Goal: Transaction & Acquisition: Purchase product/service

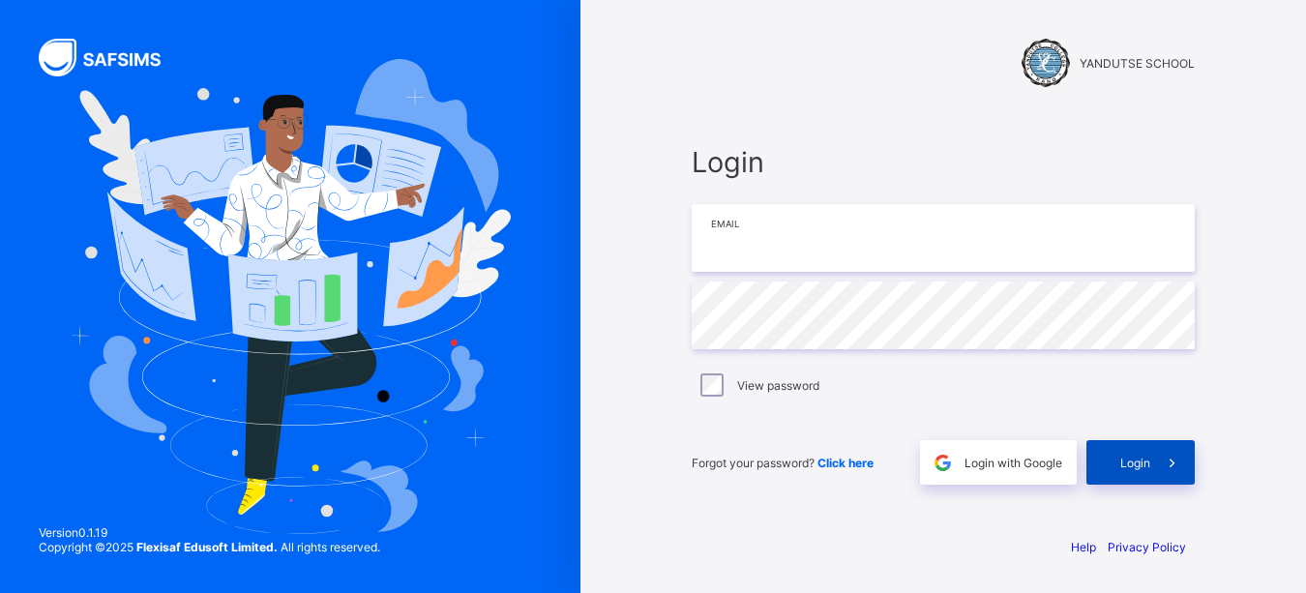
type input "**********"
click at [1124, 461] on span "Login" at bounding box center [1135, 463] width 30 height 15
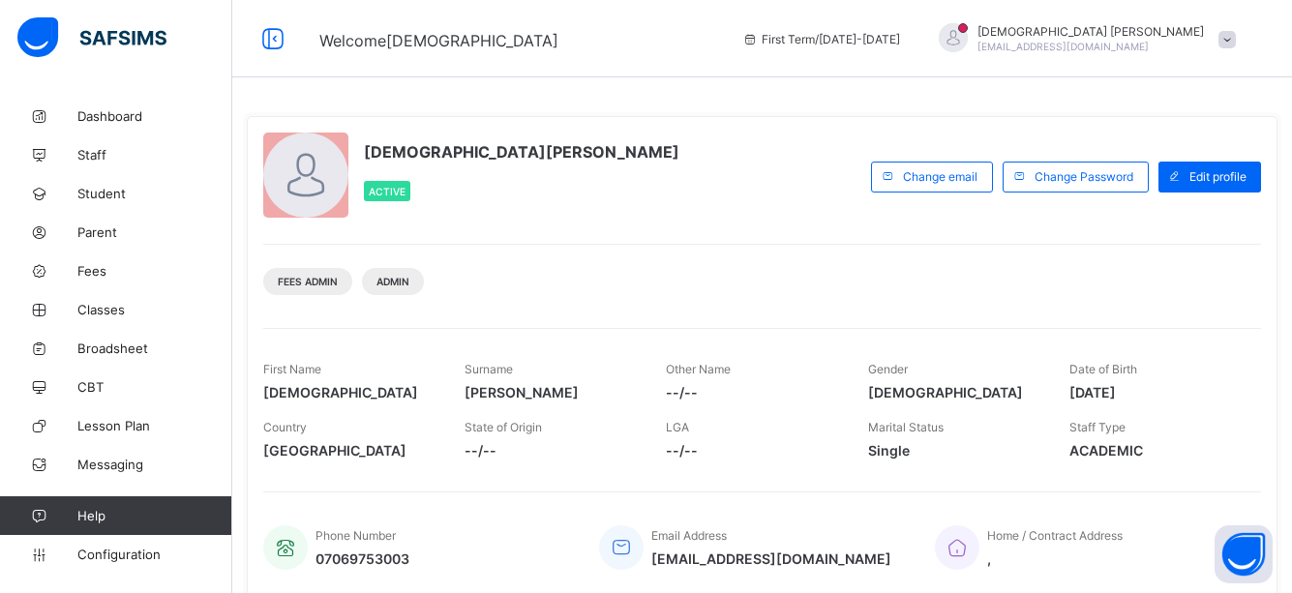
click at [744, 311] on div "[DEMOGRAPHIC_DATA][PERSON_NAME] Active Change email Change Password Edit profil…" at bounding box center [762, 356] width 1030 height 480
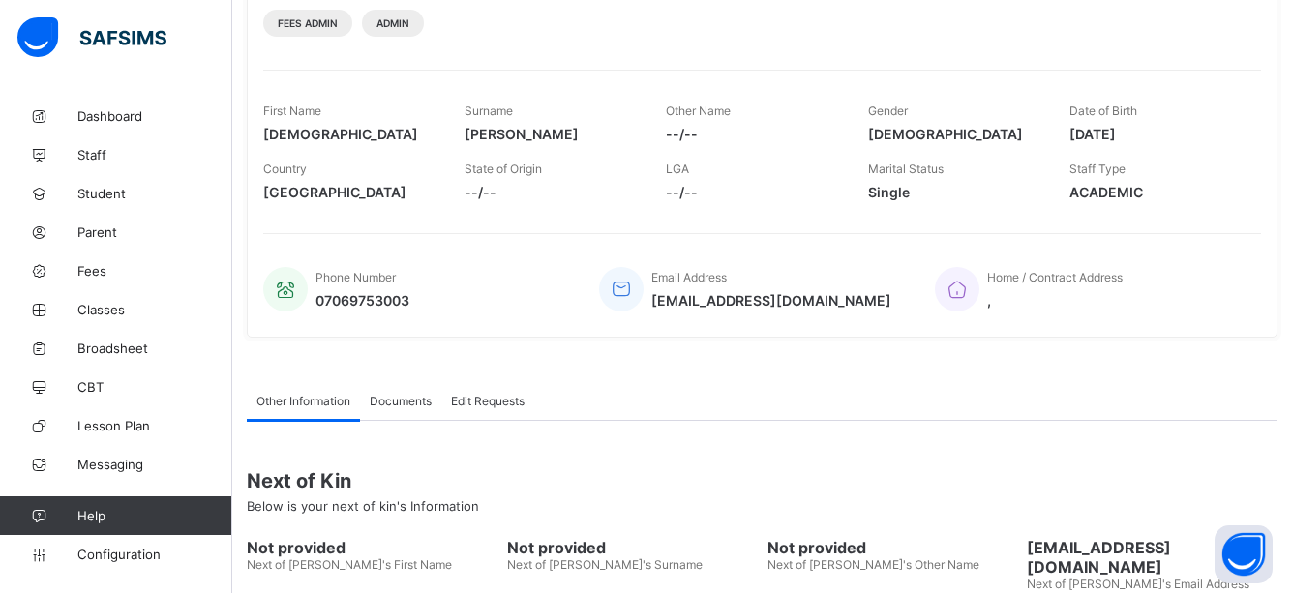
scroll to position [256, 0]
click at [94, 270] on span "Fees" at bounding box center [154, 270] width 155 height 15
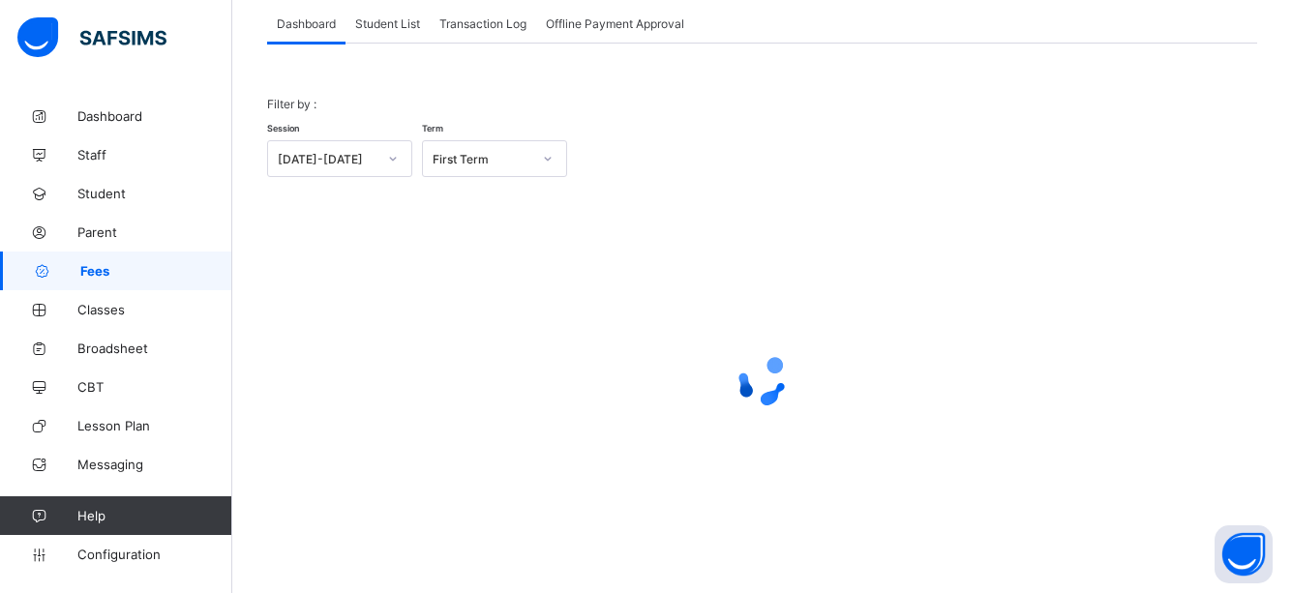
scroll to position [122, 0]
click at [388, 15] on div "Student List" at bounding box center [387, 23] width 84 height 39
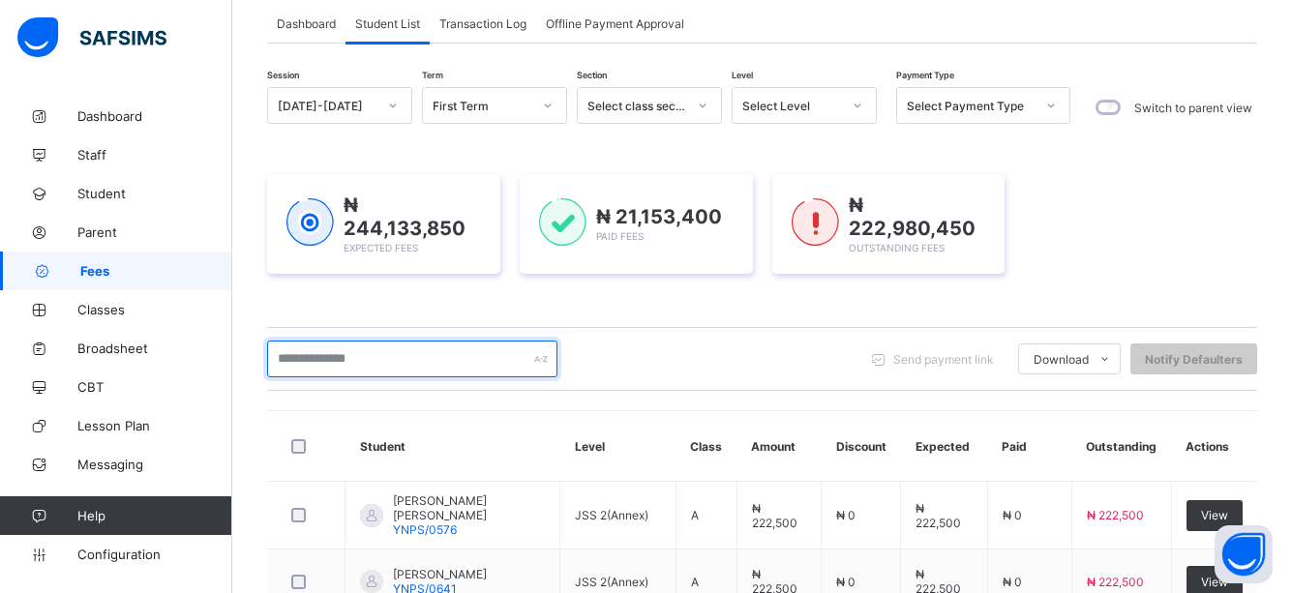
click at [438, 363] on input "text" at bounding box center [412, 359] width 290 height 37
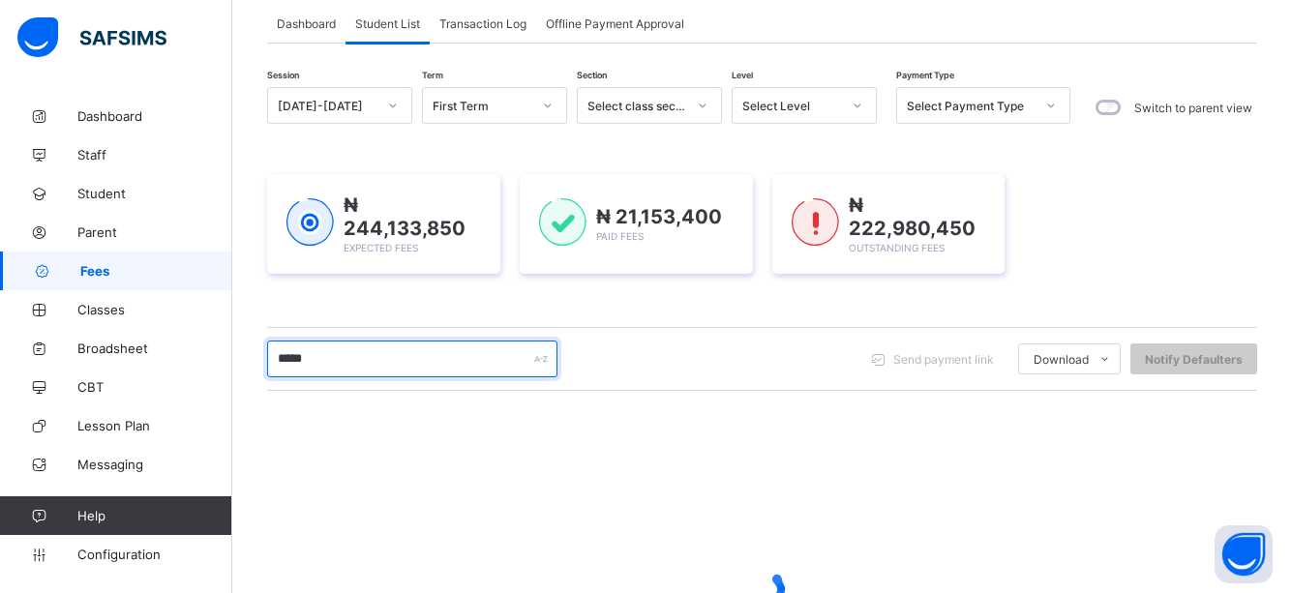
type input "*****"
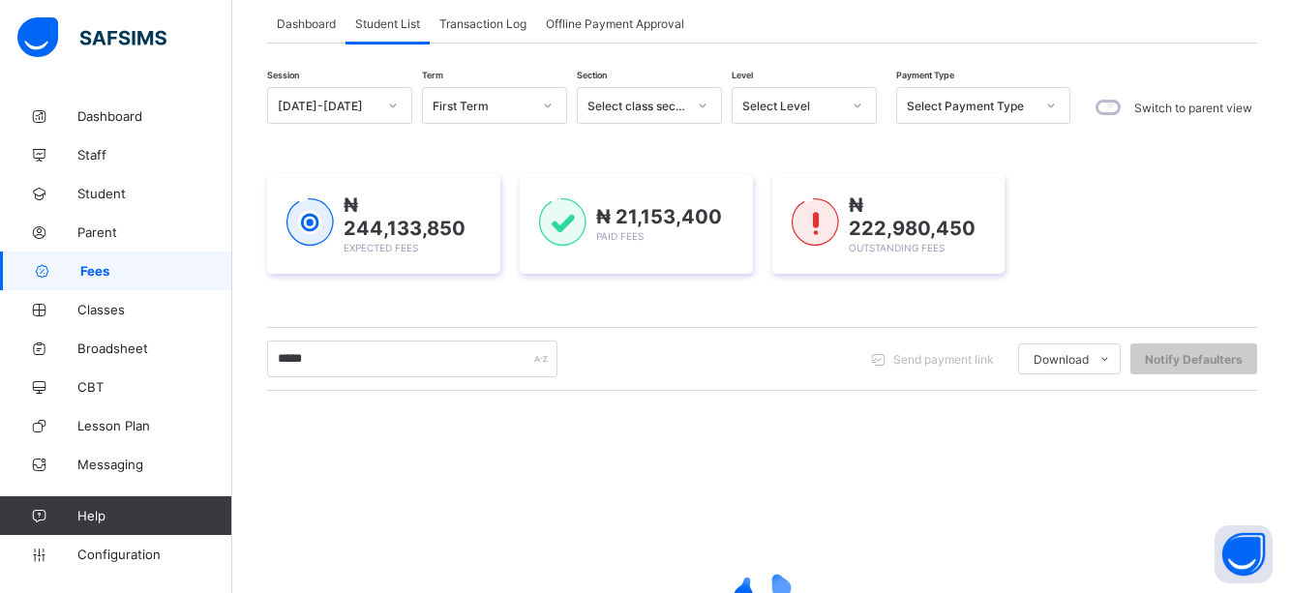
click at [942, 453] on div at bounding box center [762, 592] width 990 height 368
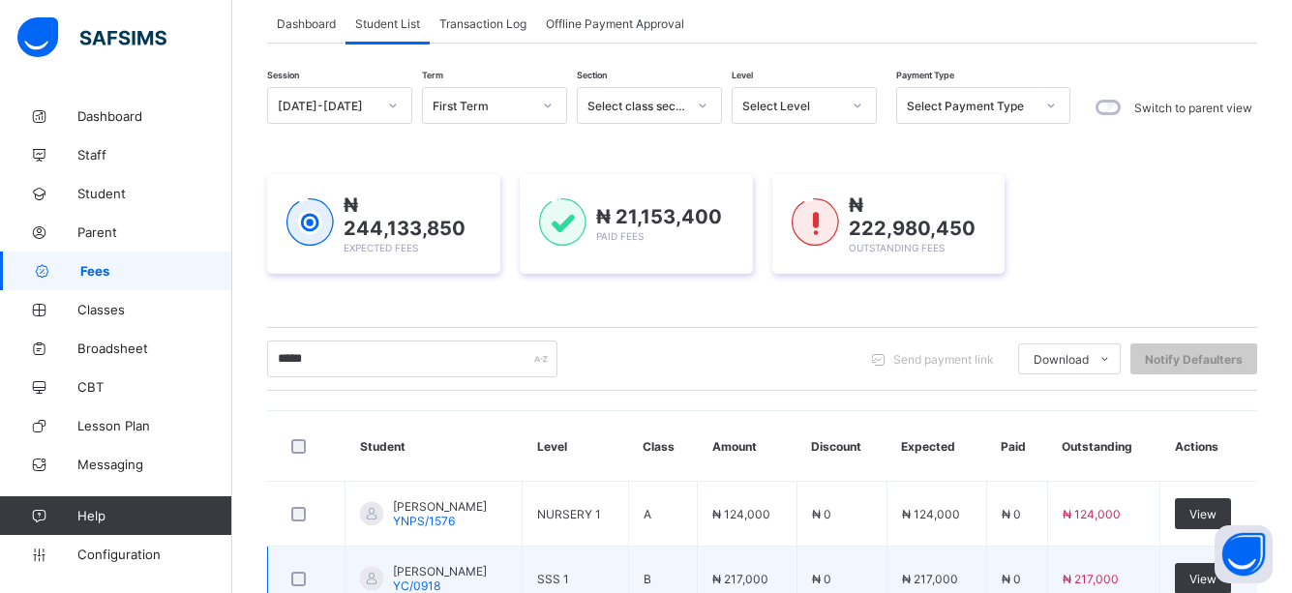
scroll to position [238, 0]
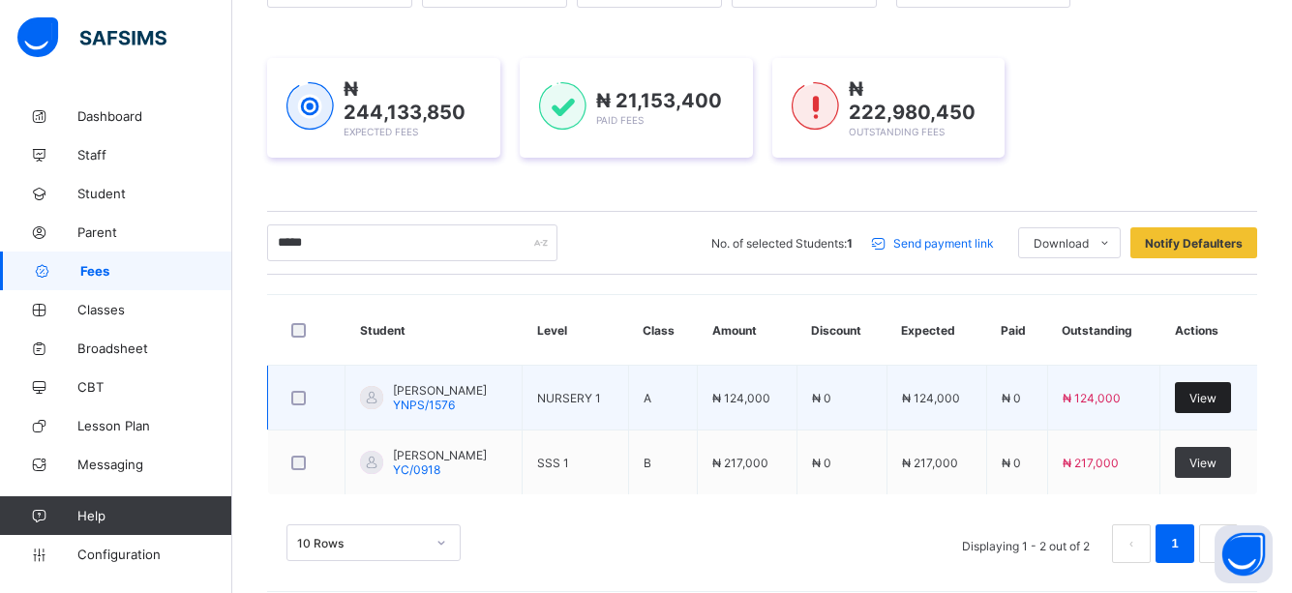
click at [1218, 389] on div "View" at bounding box center [1203, 397] width 56 height 31
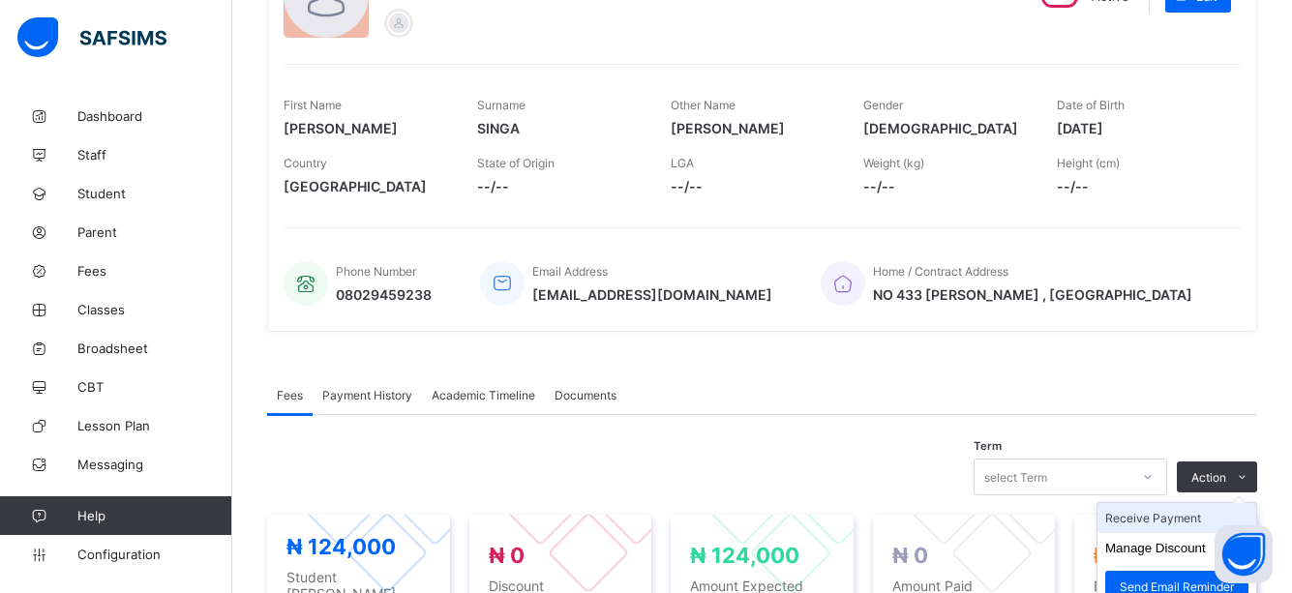
click at [1158, 518] on li "Receive Payment" at bounding box center [1176, 518] width 159 height 30
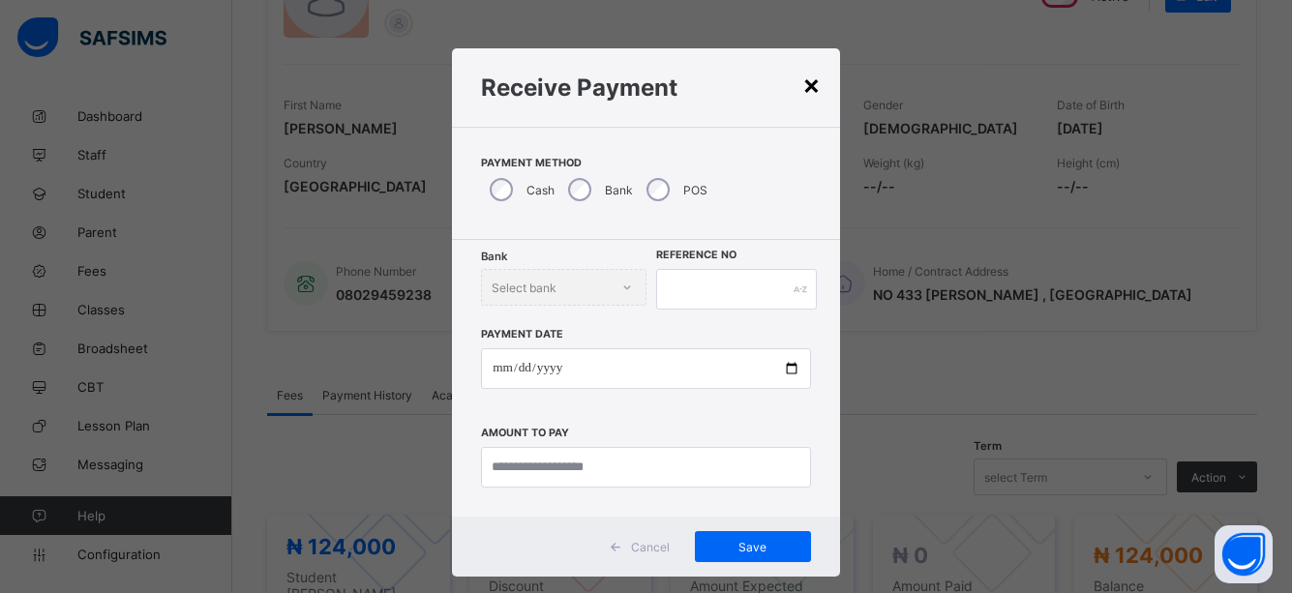
click at [815, 88] on div "×" at bounding box center [811, 84] width 18 height 33
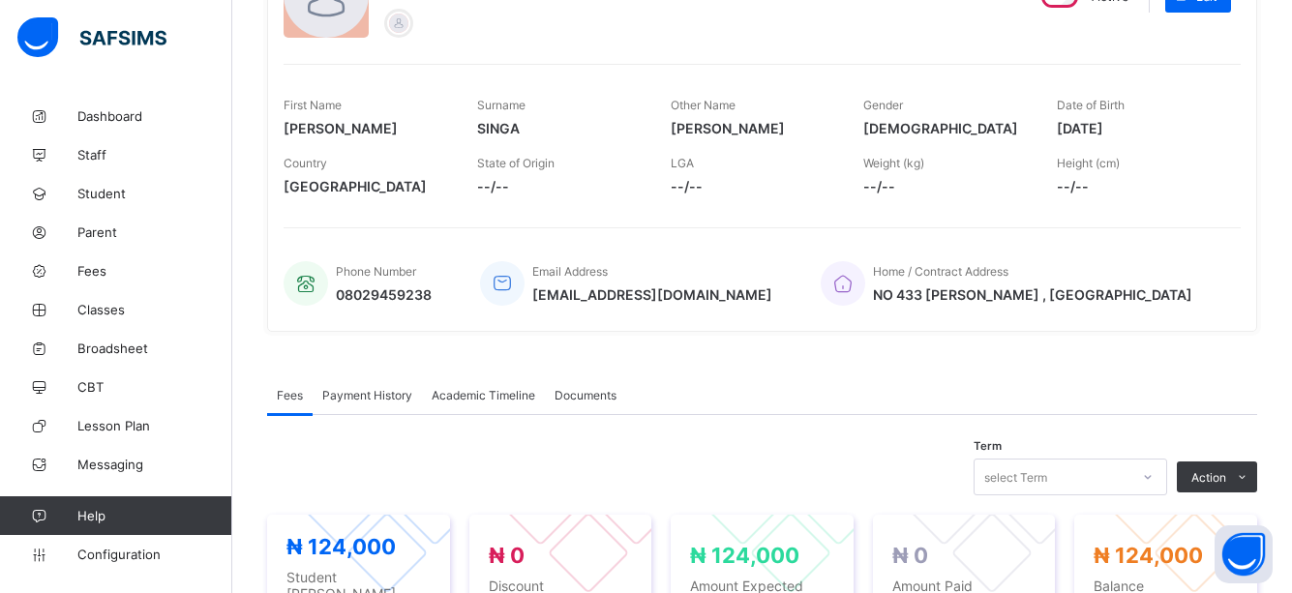
click at [1240, 119] on div "First Name [PERSON_NAME] Surname SINGA Other Name [PERSON_NAME] Gender [DEMOGRA…" at bounding box center [761, 117] width 957 height 58
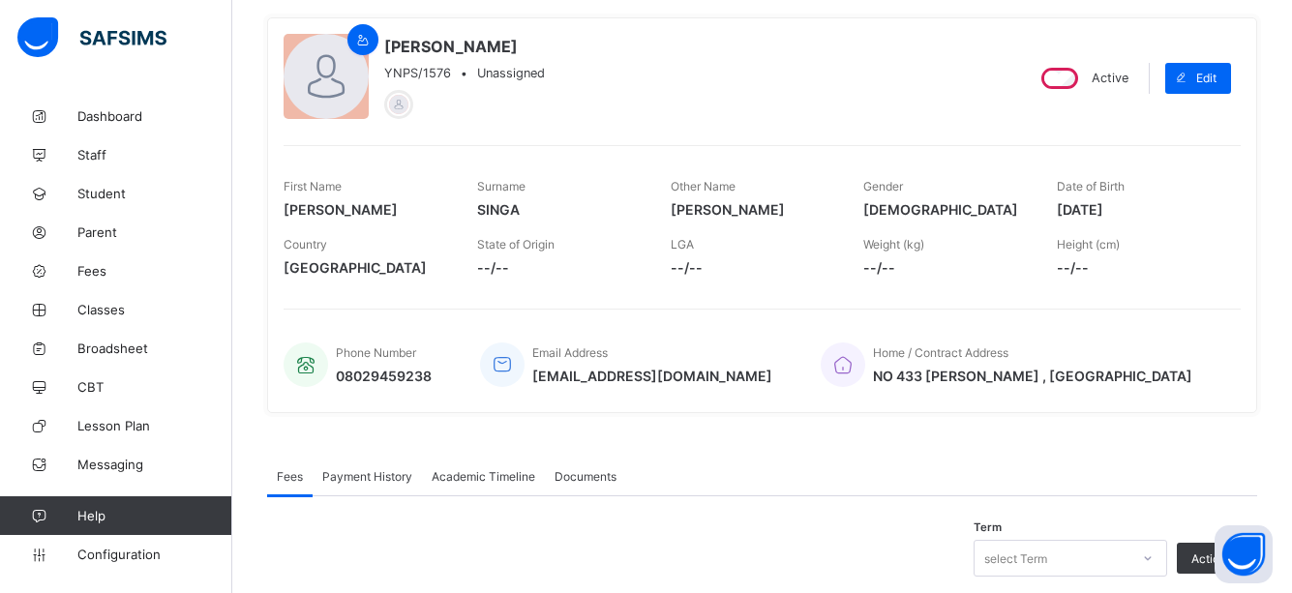
scroll to position [122, 0]
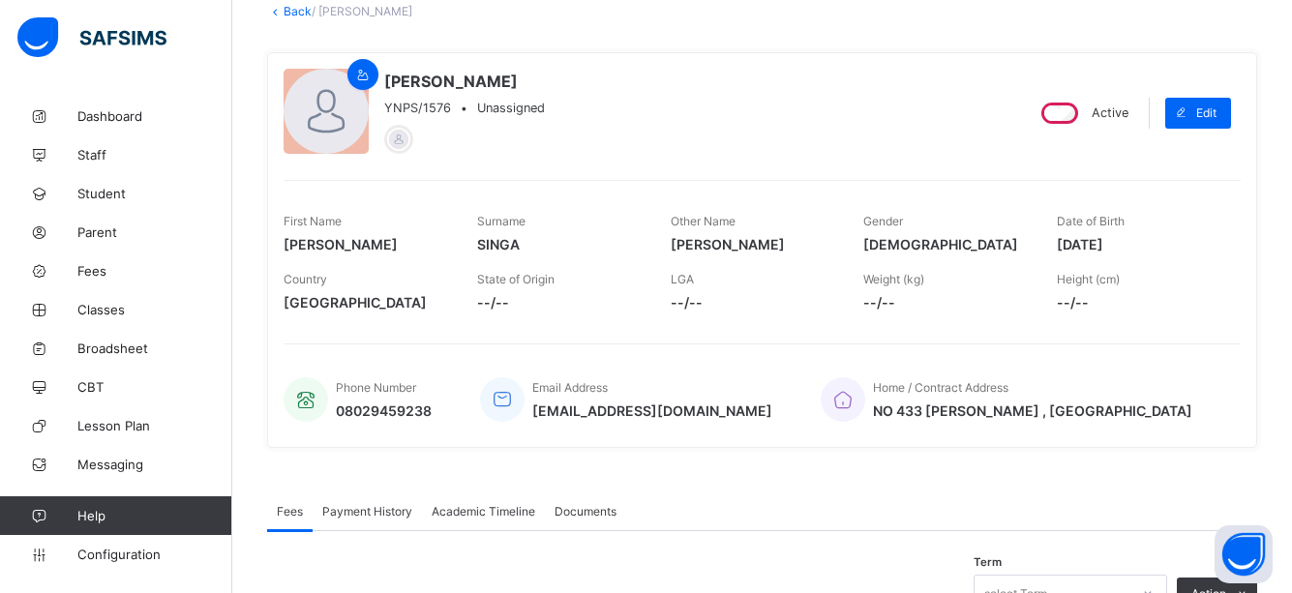
click at [1195, 372] on div "Home / Contract Address [STREET_ADDRESS][PERSON_NAME]" at bounding box center [1020, 400] width 401 height 64
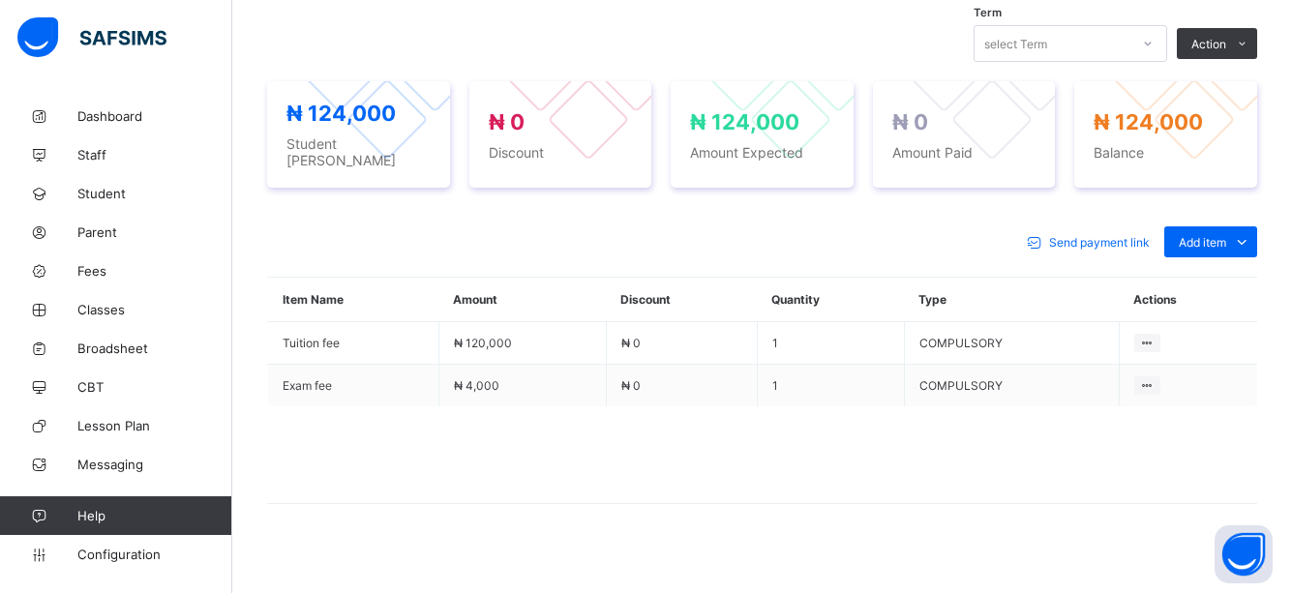
scroll to position [679, 0]
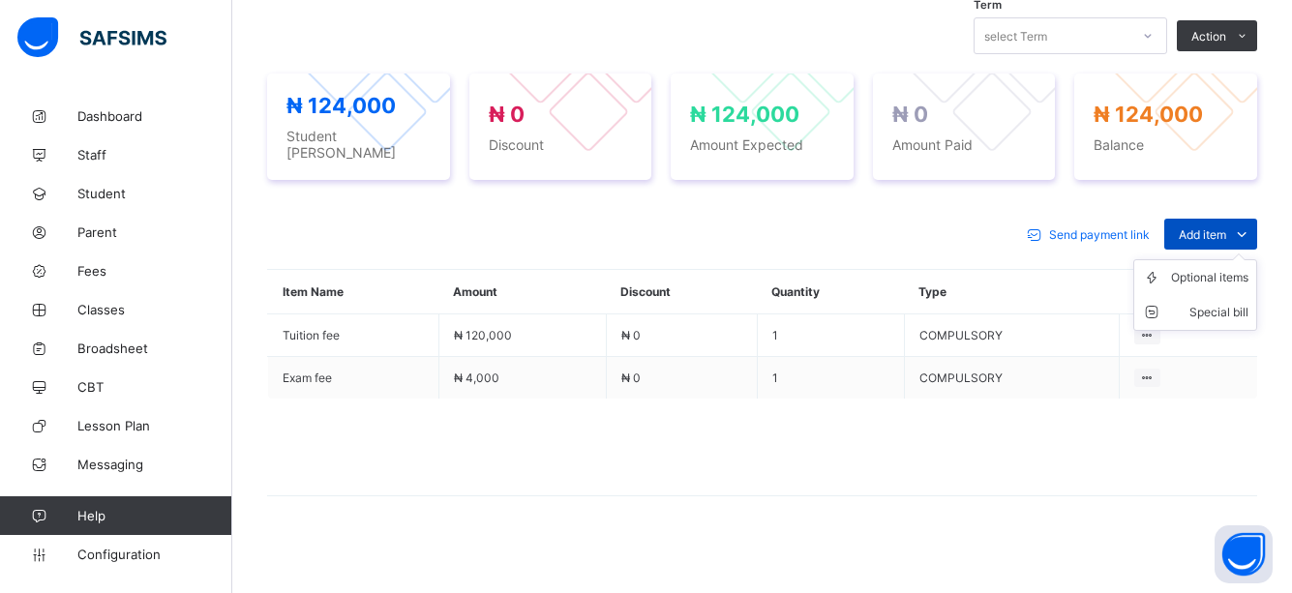
click at [1251, 224] on icon at bounding box center [1241, 233] width 21 height 19
click at [1234, 268] on div "Optional items" at bounding box center [1209, 277] width 77 height 19
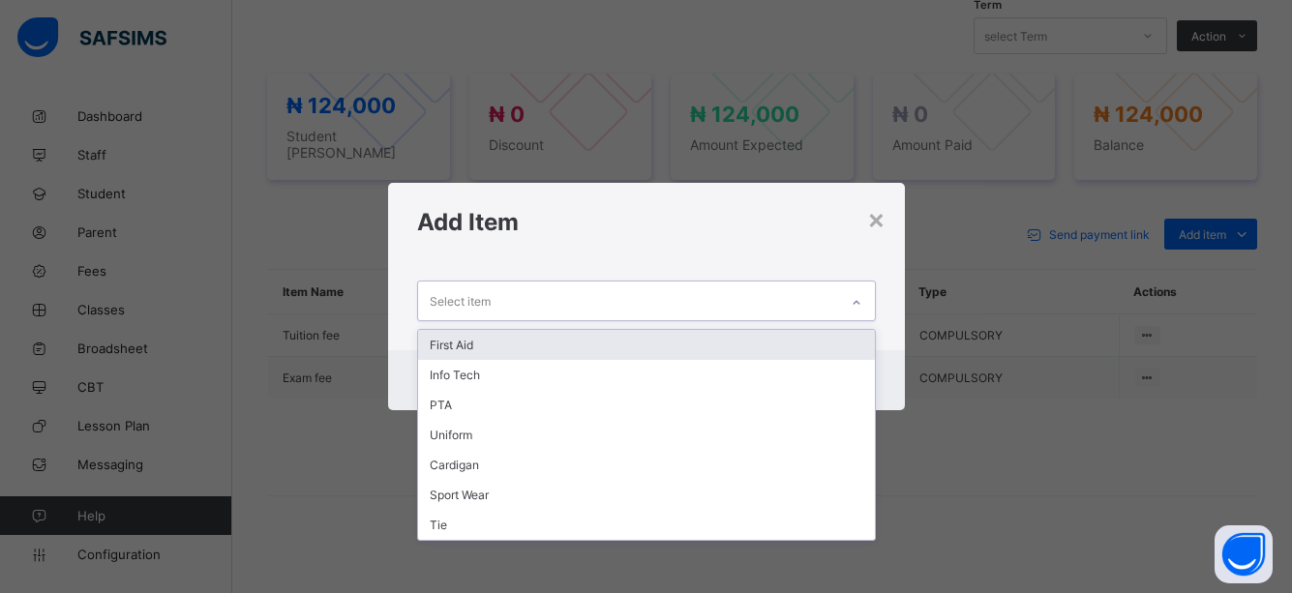
click at [854, 298] on icon at bounding box center [856, 302] width 12 height 19
click at [464, 349] on div "First Aid" at bounding box center [646, 345] width 457 height 30
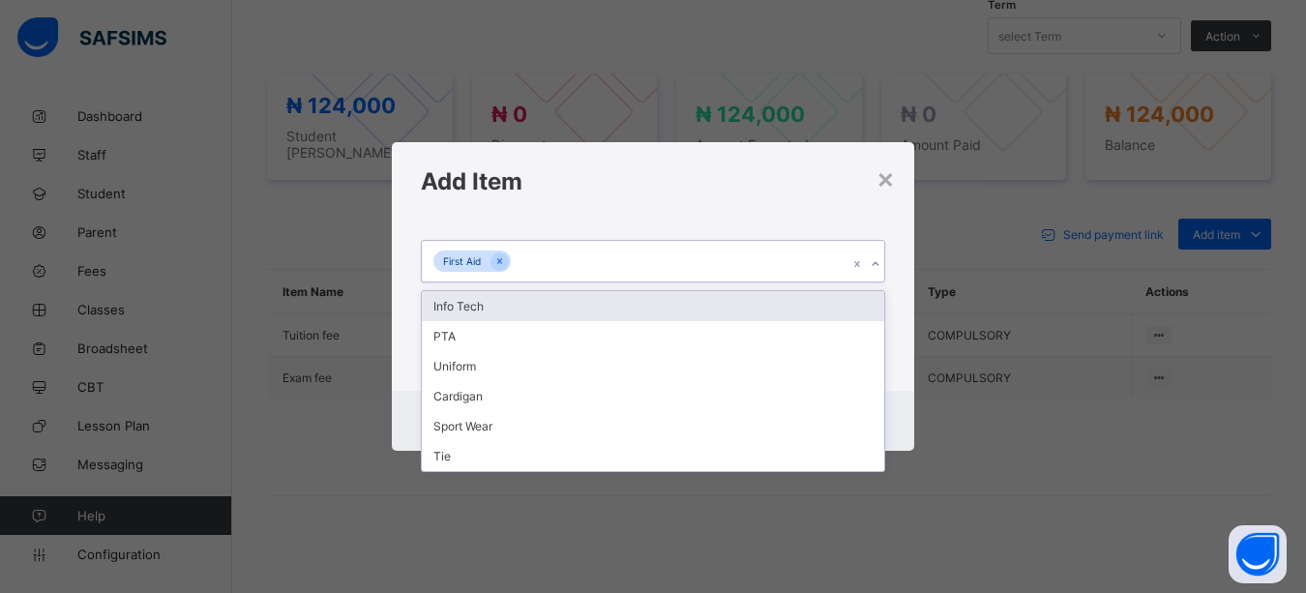
click at [870, 262] on icon at bounding box center [876, 263] width 12 height 19
click at [470, 307] on div "Info Tech" at bounding box center [653, 306] width 462 height 30
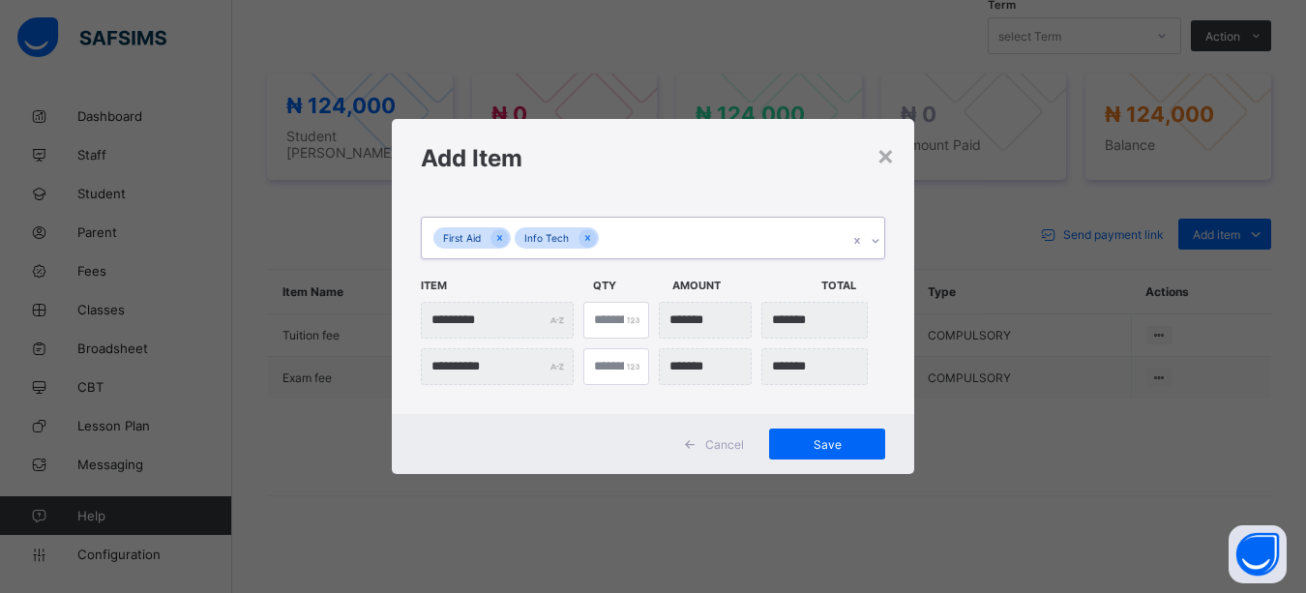
click at [868, 245] on div at bounding box center [875, 240] width 18 height 31
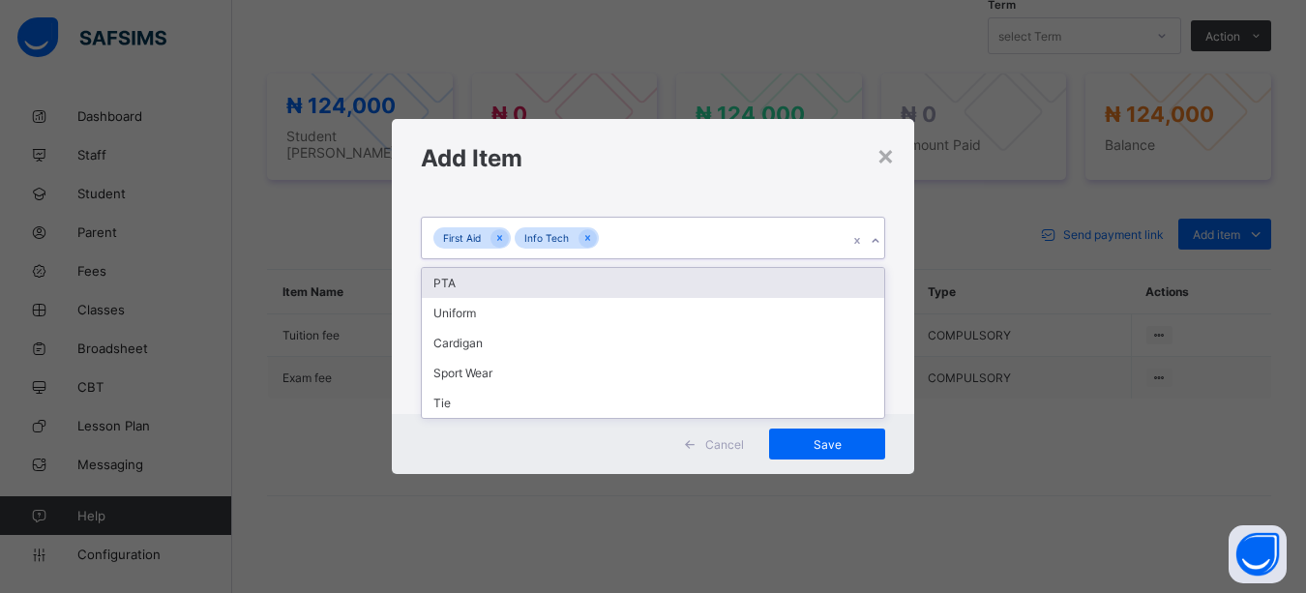
click at [458, 280] on div "PTA" at bounding box center [653, 283] width 462 height 30
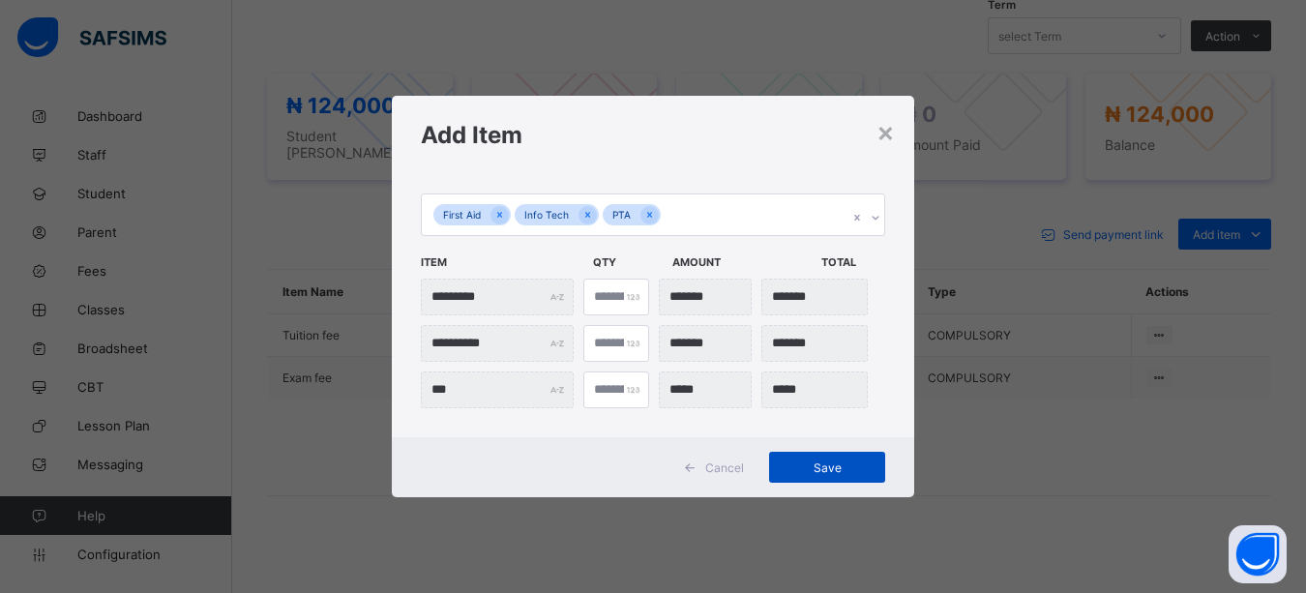
click at [832, 467] on span "Save" at bounding box center [827, 468] width 87 height 15
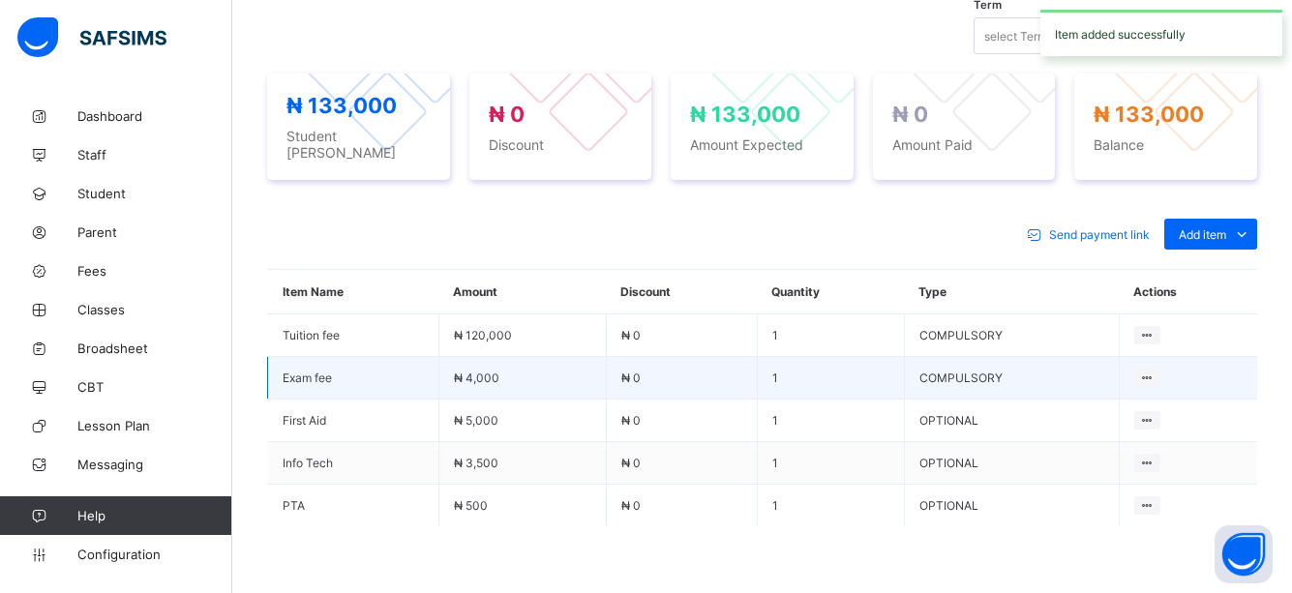
click at [1215, 373] on td at bounding box center [1187, 378] width 138 height 43
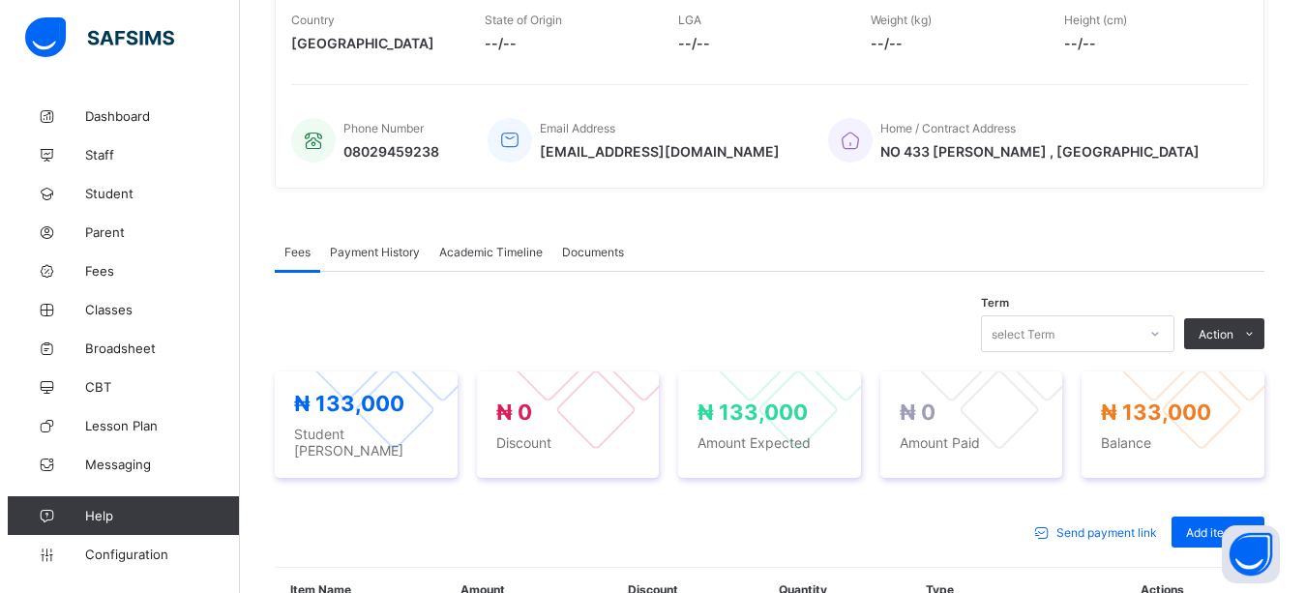
scroll to position [331, 0]
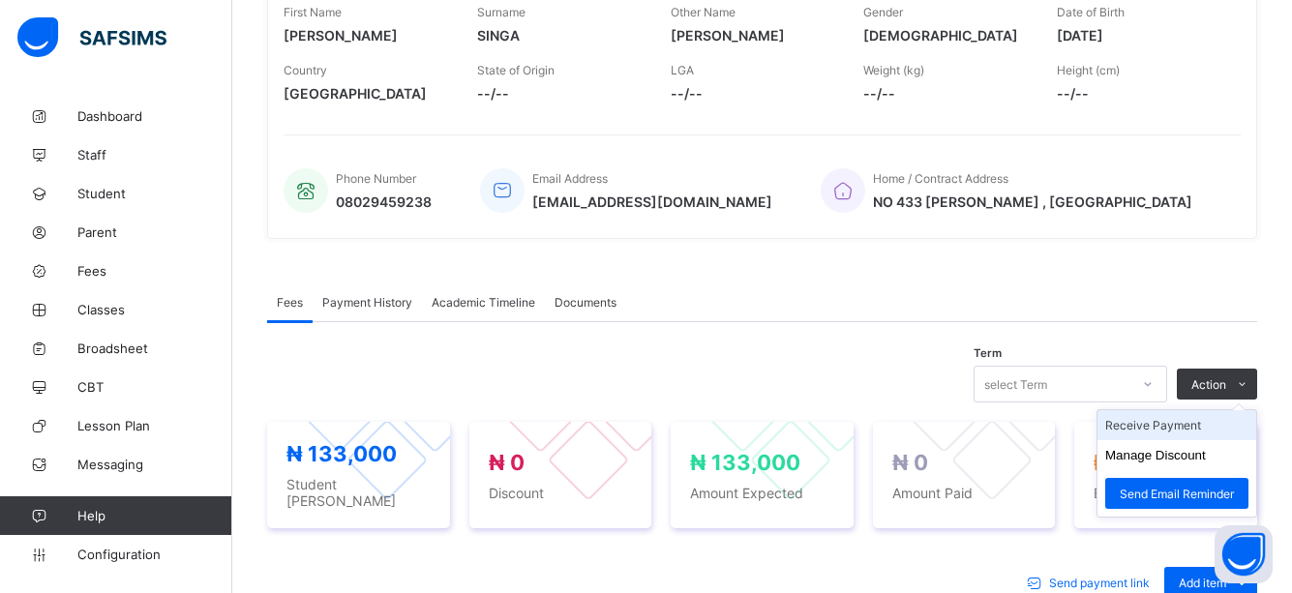
click at [1165, 423] on li "Receive Payment" at bounding box center [1176, 425] width 159 height 30
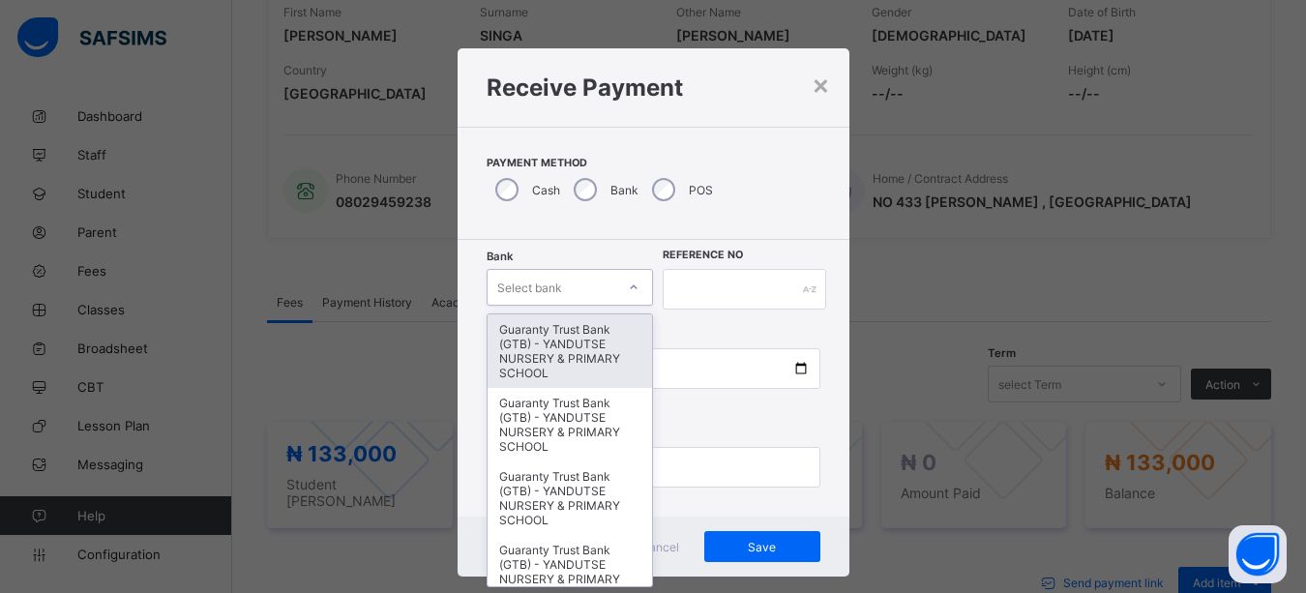
click at [634, 286] on div at bounding box center [633, 287] width 33 height 31
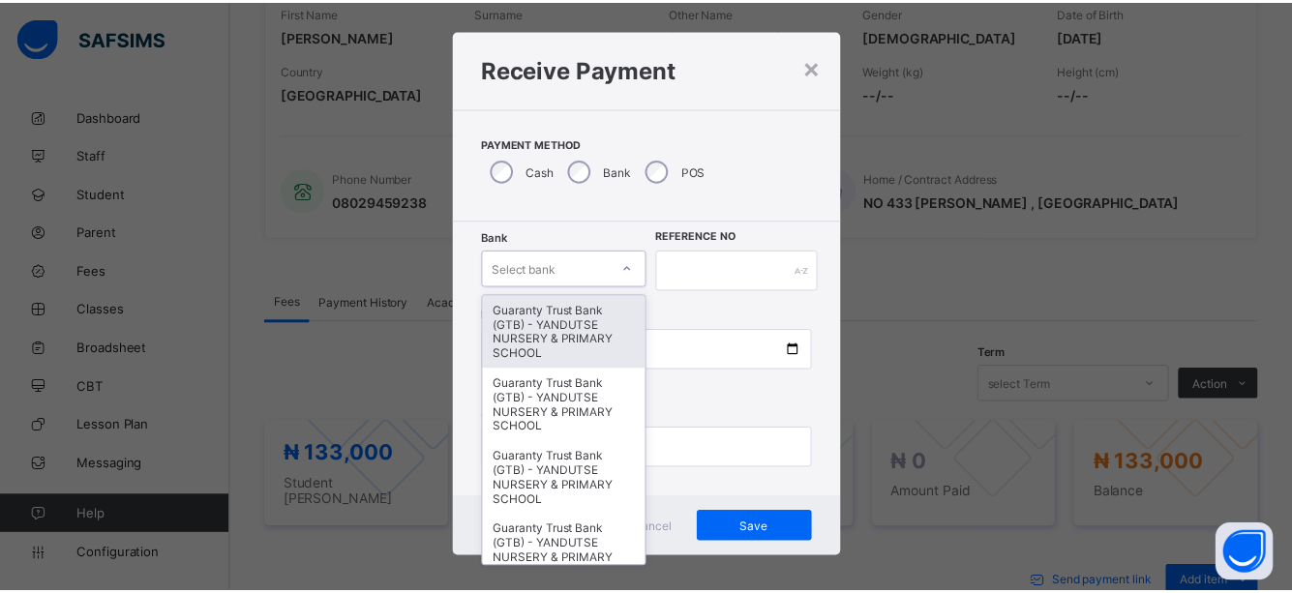
scroll to position [20, 0]
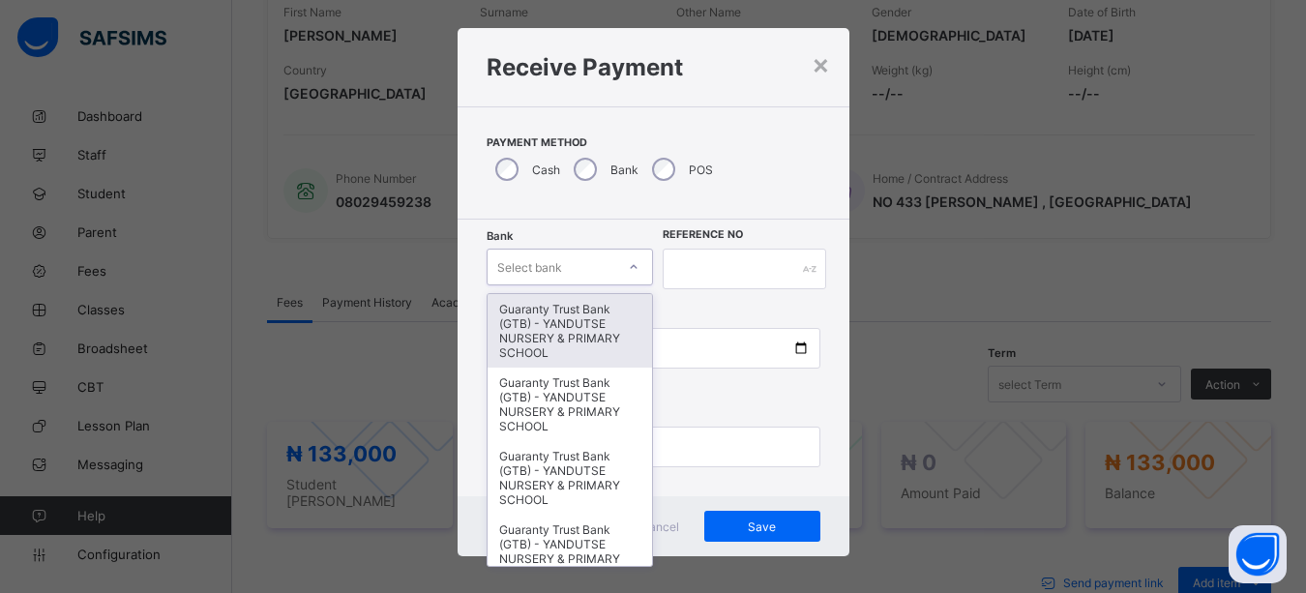
type input "*"
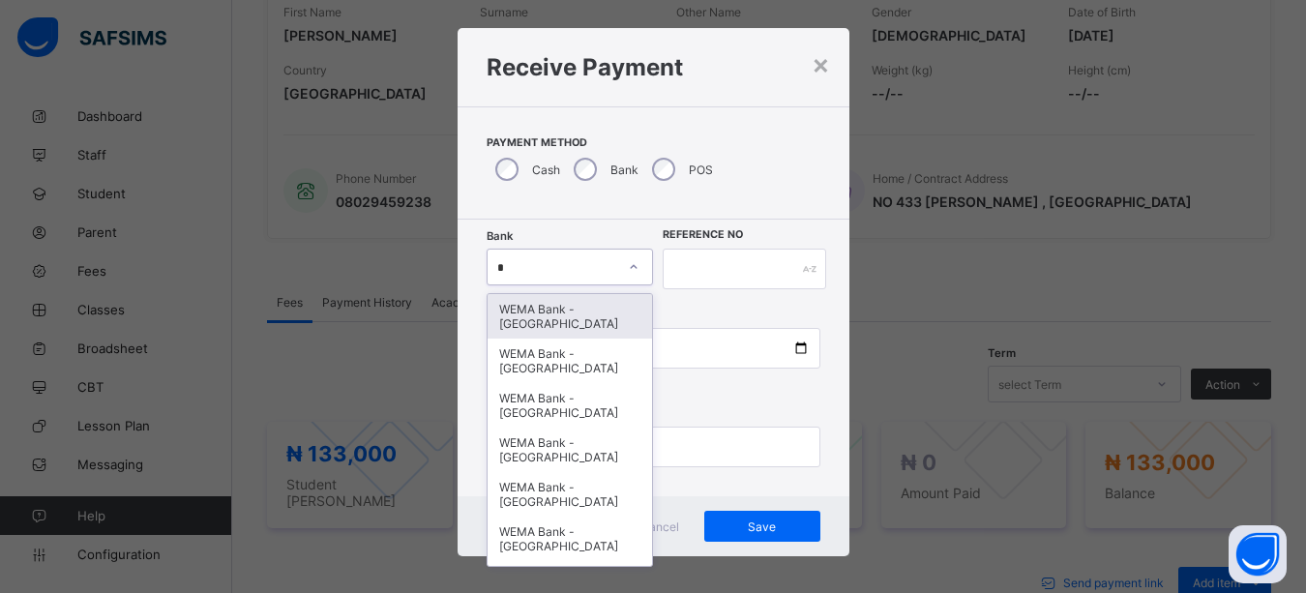
click at [564, 332] on div "WEMA Bank - [GEOGRAPHIC_DATA]" at bounding box center [570, 316] width 165 height 45
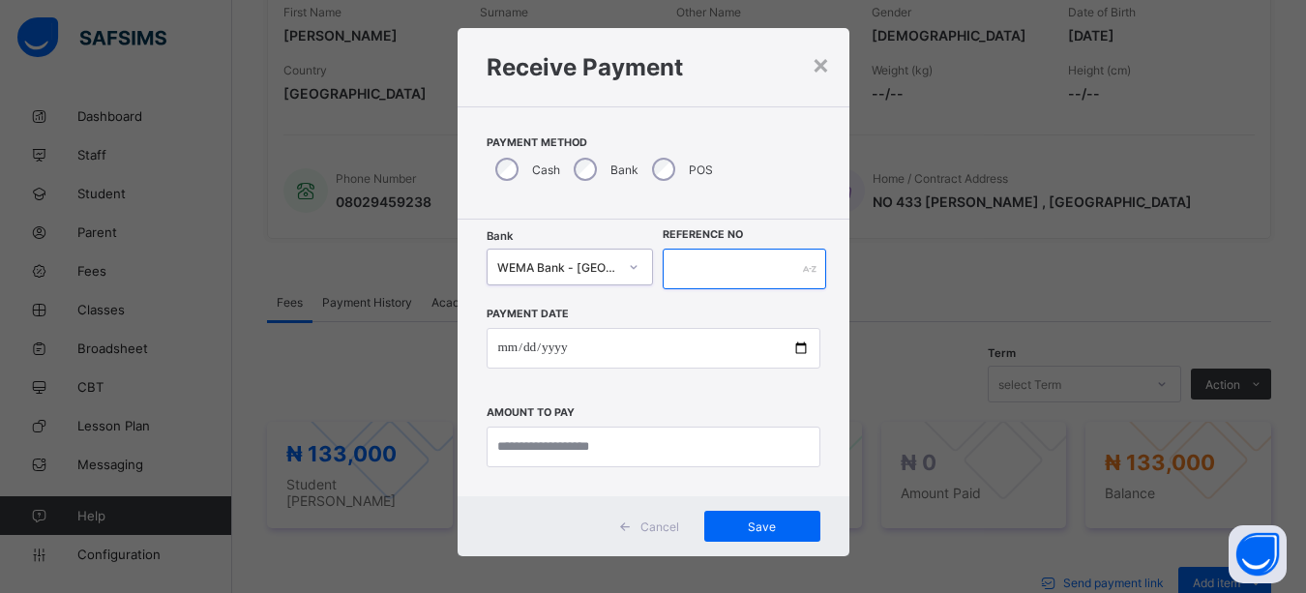
click at [787, 272] on input "text" at bounding box center [745, 269] width 164 height 41
type input "*****"
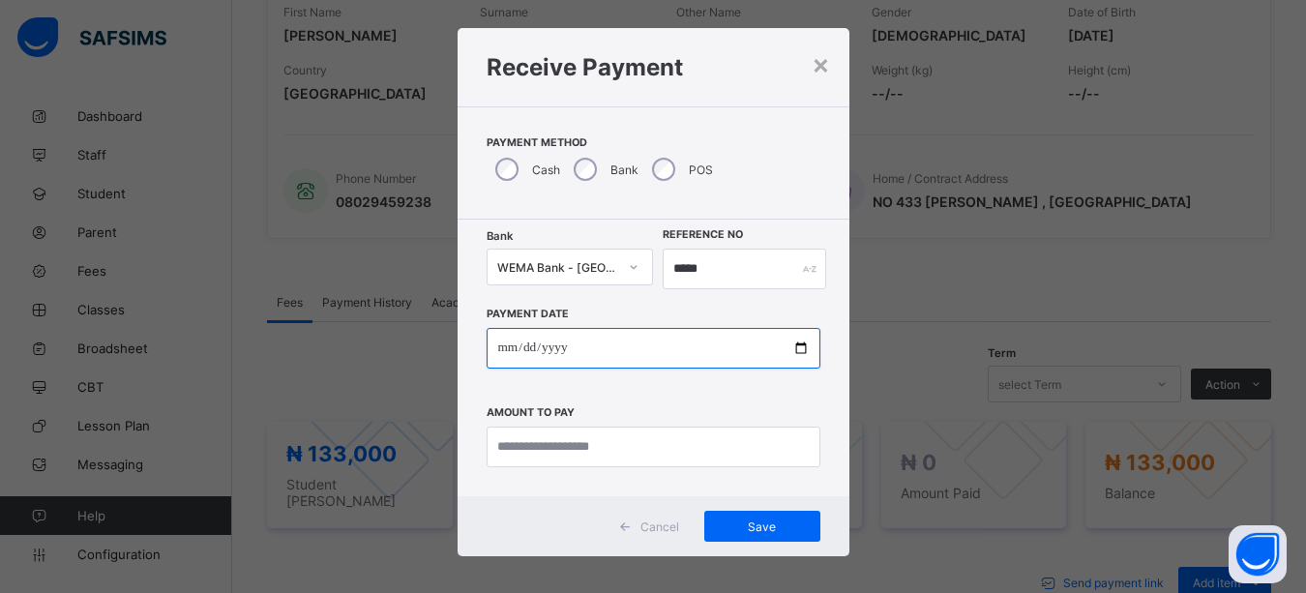
click at [793, 346] on input "date" at bounding box center [654, 348] width 334 height 41
type input "**********"
click at [669, 365] on input "**********" at bounding box center [654, 348] width 334 height 41
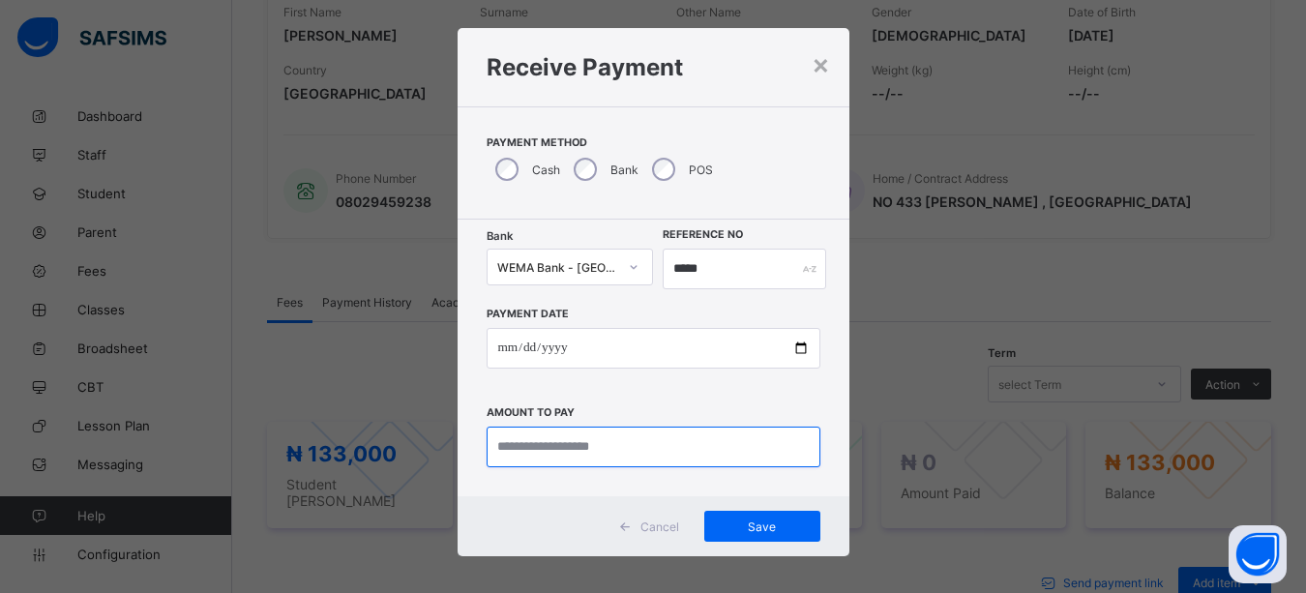
click at [612, 459] on input "currency" at bounding box center [654, 447] width 334 height 41
type input "*********"
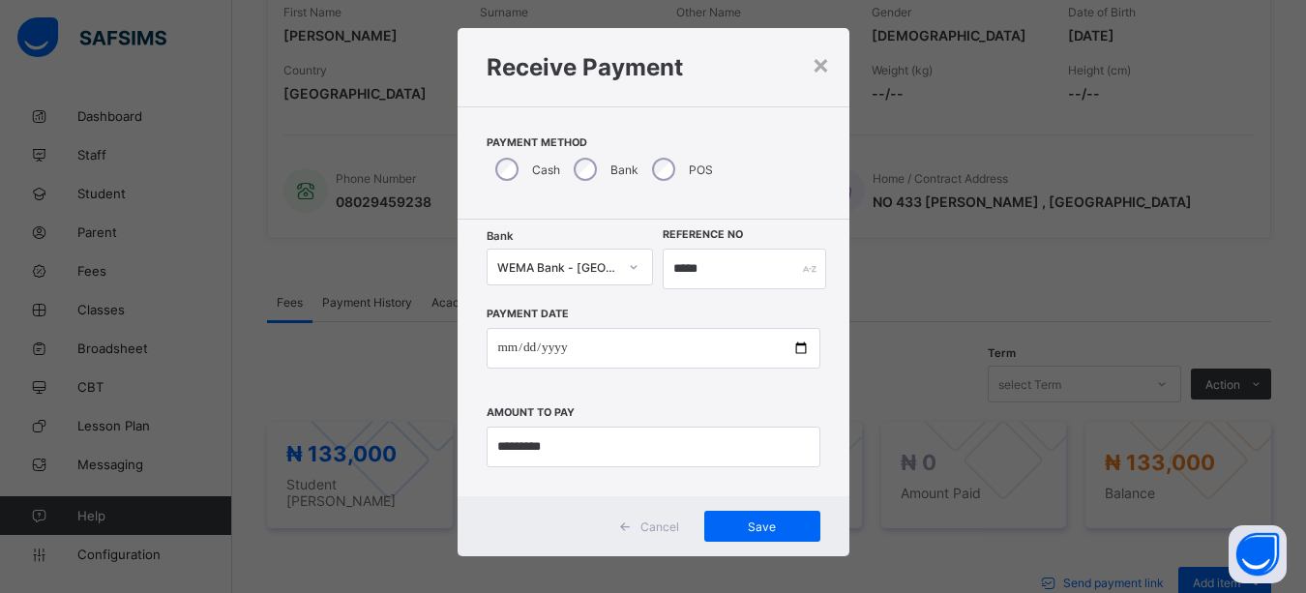
click at [772, 543] on div "Cancel Save" at bounding box center [654, 526] width 392 height 60
click at [762, 521] on span "Save" at bounding box center [762, 527] width 87 height 15
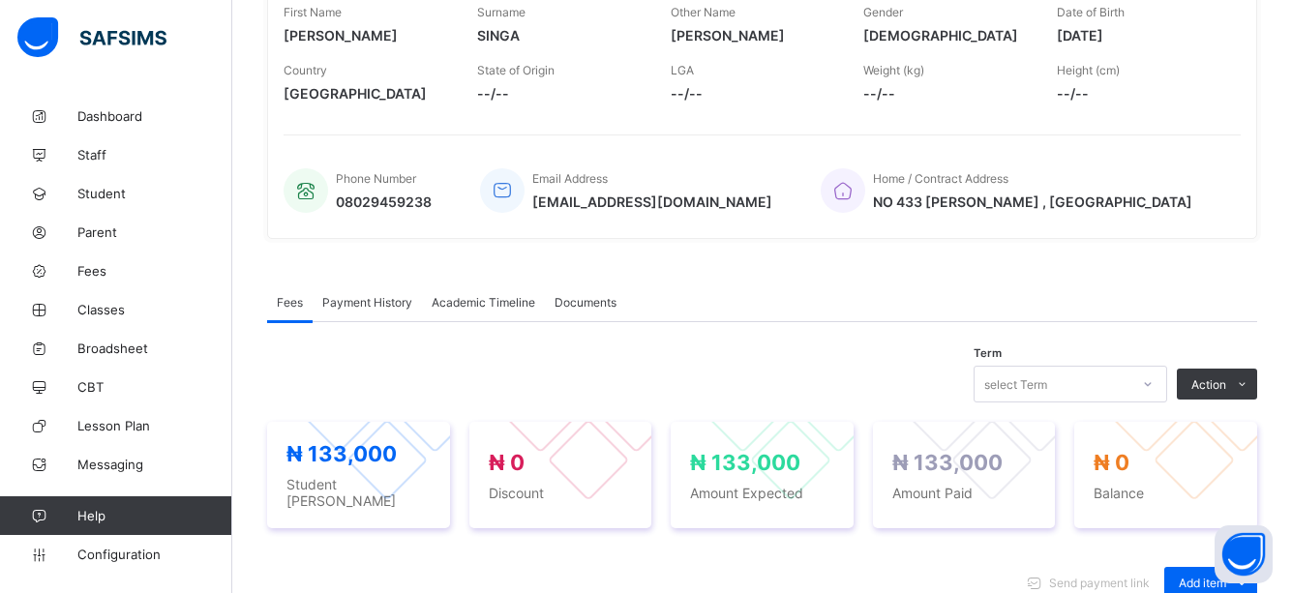
click at [1221, 88] on span "--/--" at bounding box center [1138, 93] width 164 height 16
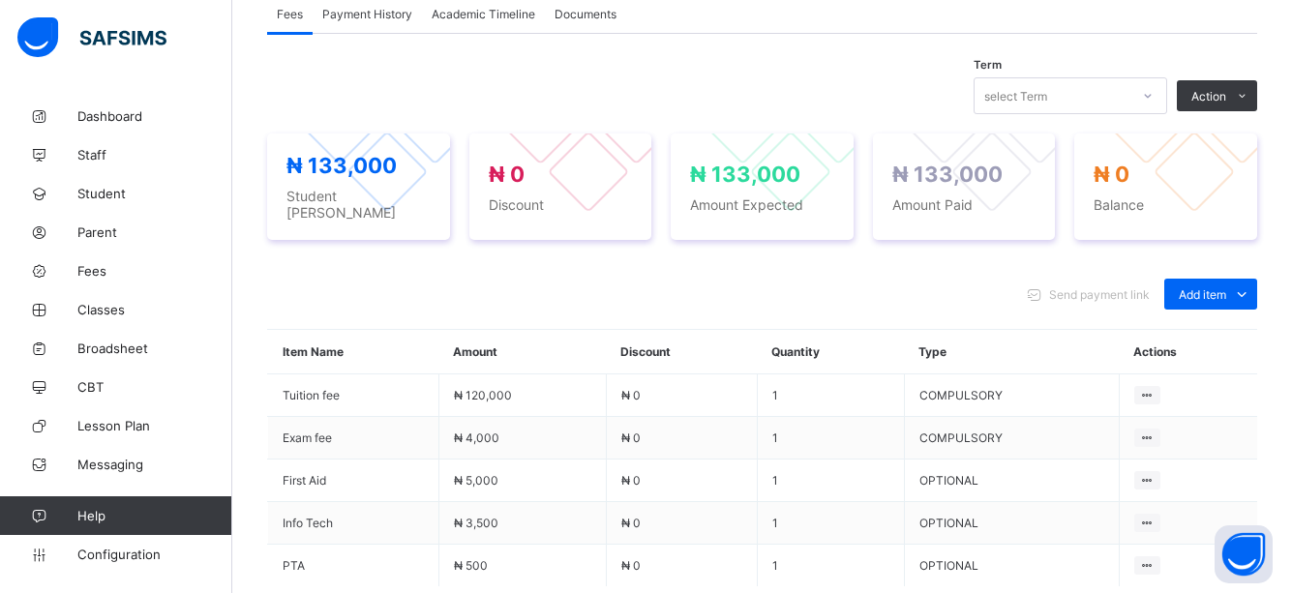
scroll to position [658, 0]
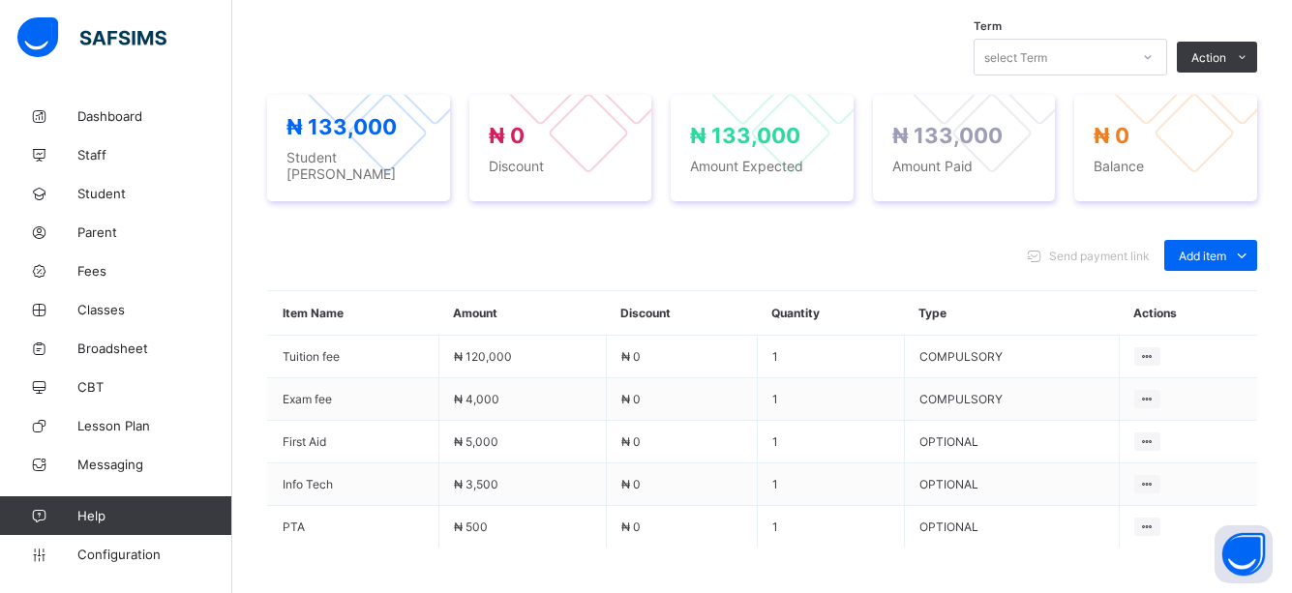
click at [913, 243] on div "Send payment link Add item Optional items Special bill" at bounding box center [762, 255] width 990 height 31
click at [803, 250] on div "Send payment link Add item Optional items Special bill" at bounding box center [762, 255] width 990 height 31
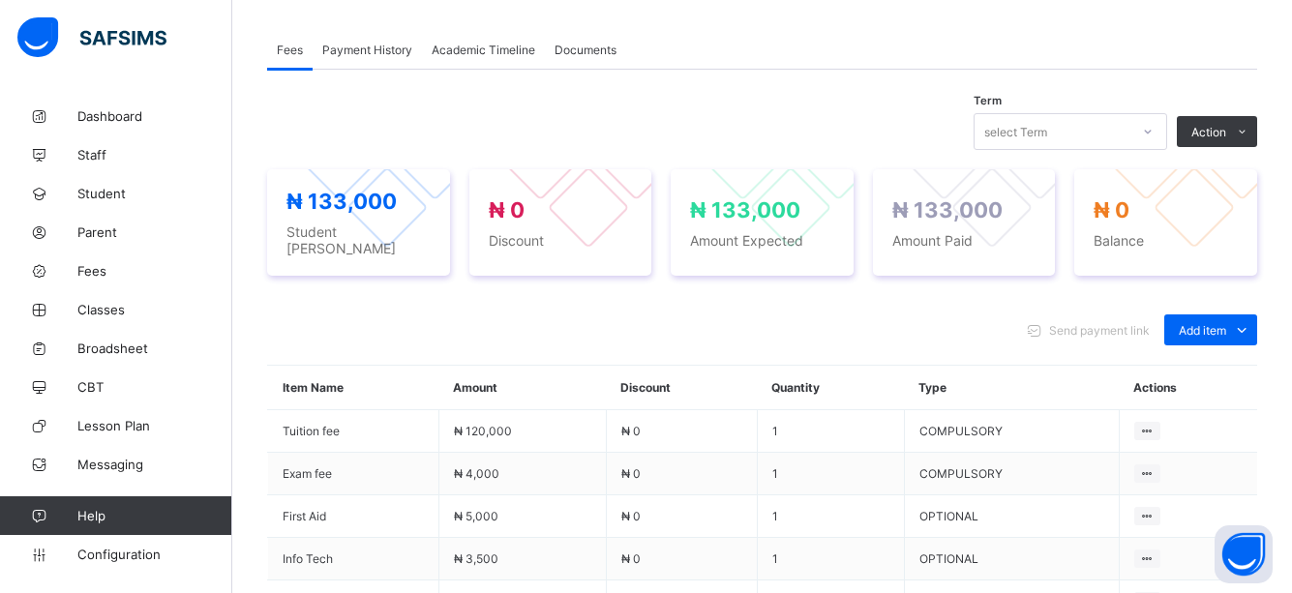
scroll to position [580, 0]
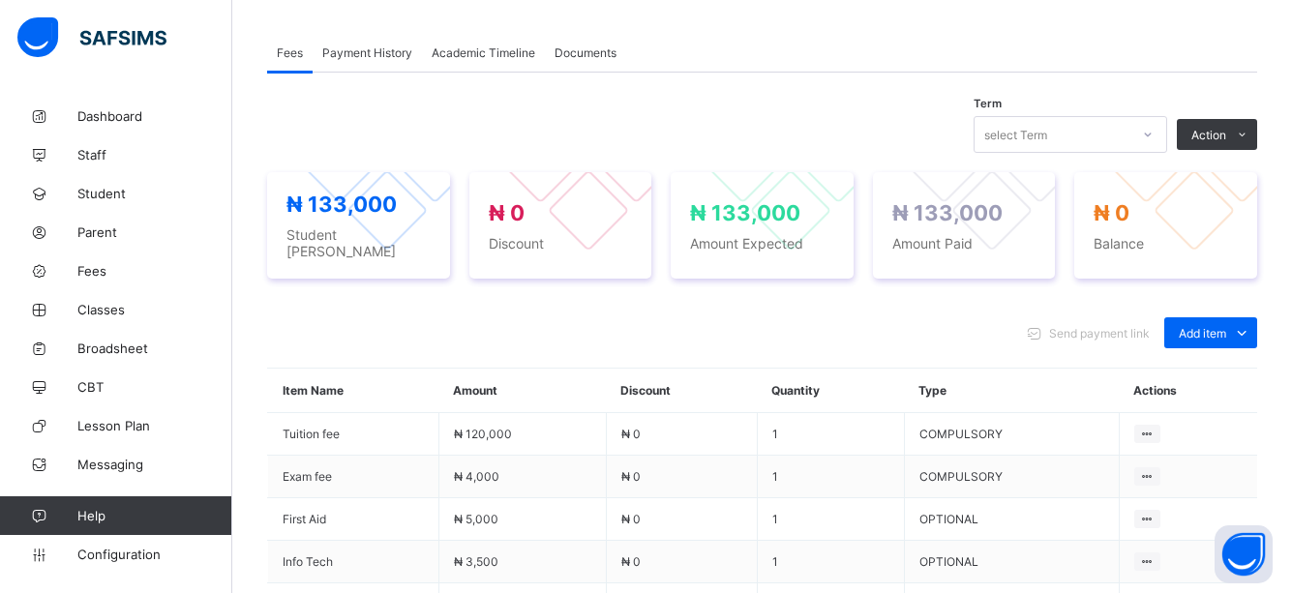
click at [748, 320] on div "Send payment link Add item Optional items Special bill" at bounding box center [762, 332] width 990 height 31
click at [394, 45] on span "Payment History" at bounding box center [367, 52] width 90 height 15
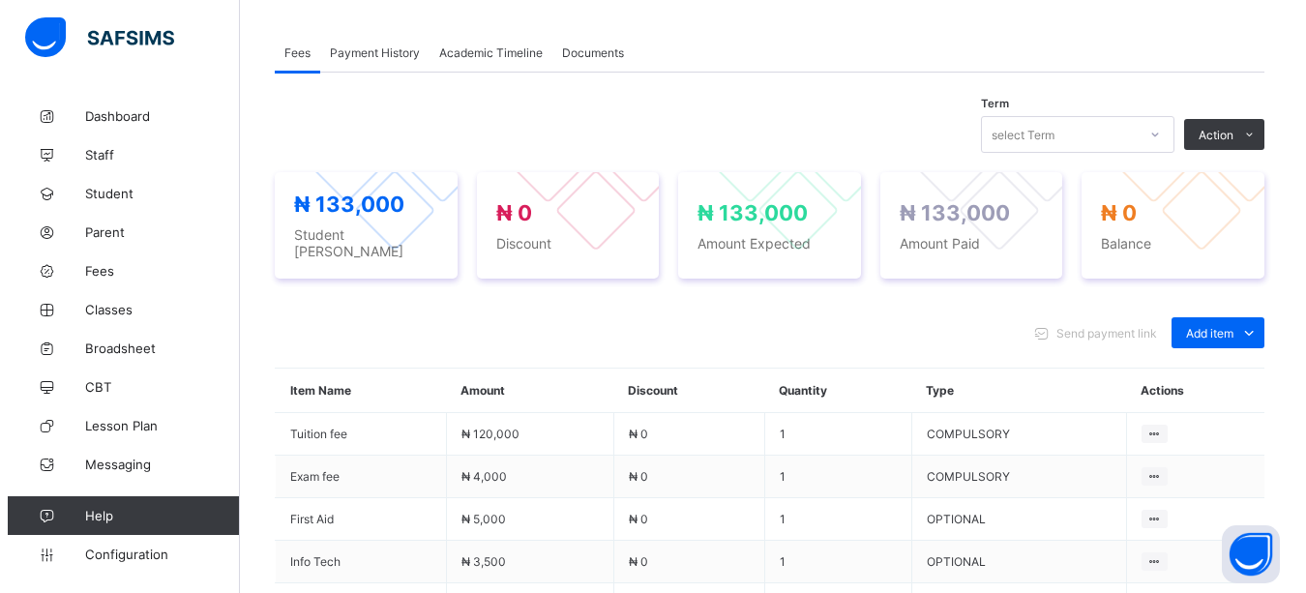
scroll to position [328, 0]
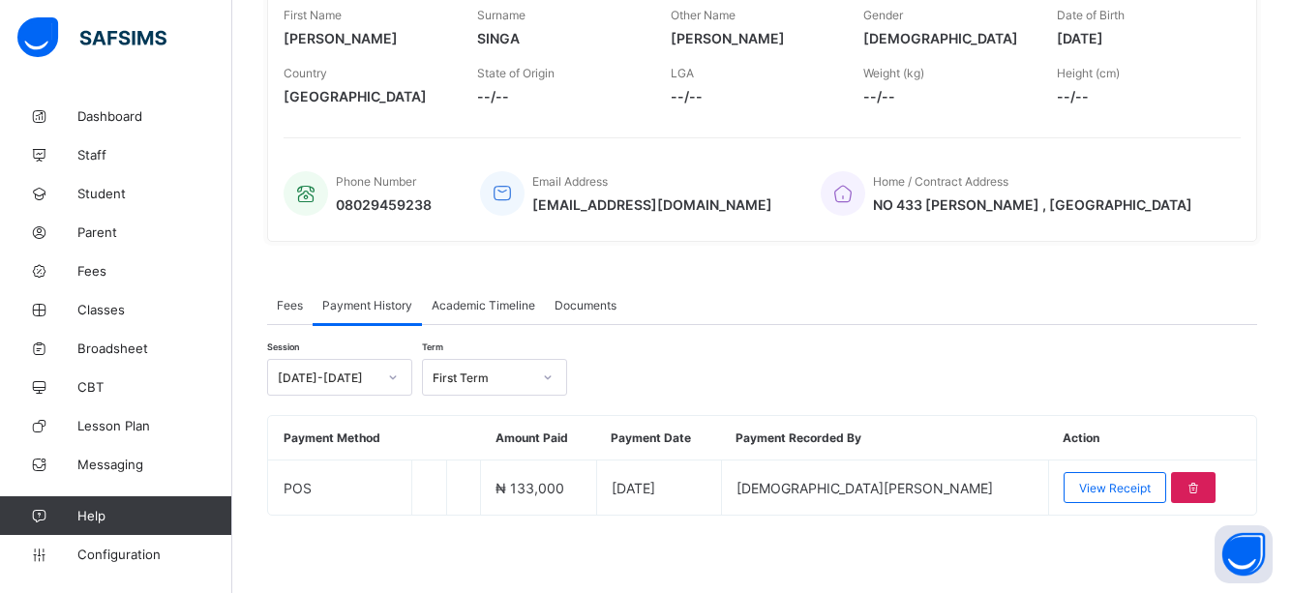
click at [873, 351] on div "Session [DATE]-[DATE] Term First Term Payment Method Amount Paid Payment Date P…" at bounding box center [762, 420] width 990 height 191
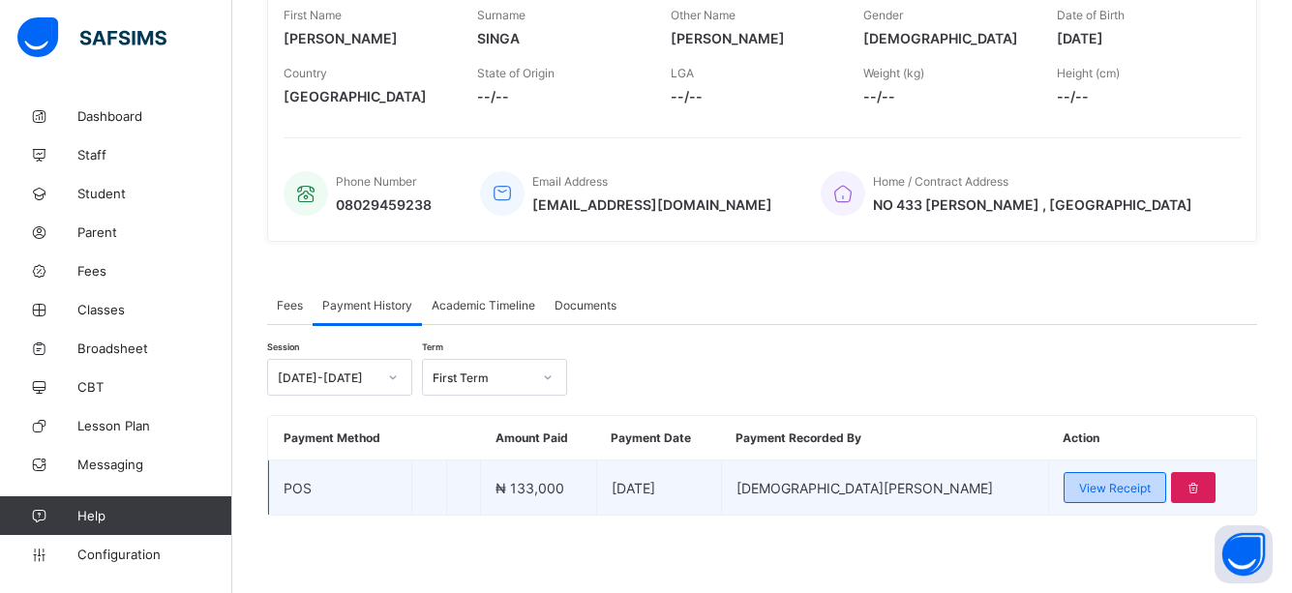
click at [1091, 494] on span "View Receipt" at bounding box center [1115, 488] width 72 height 15
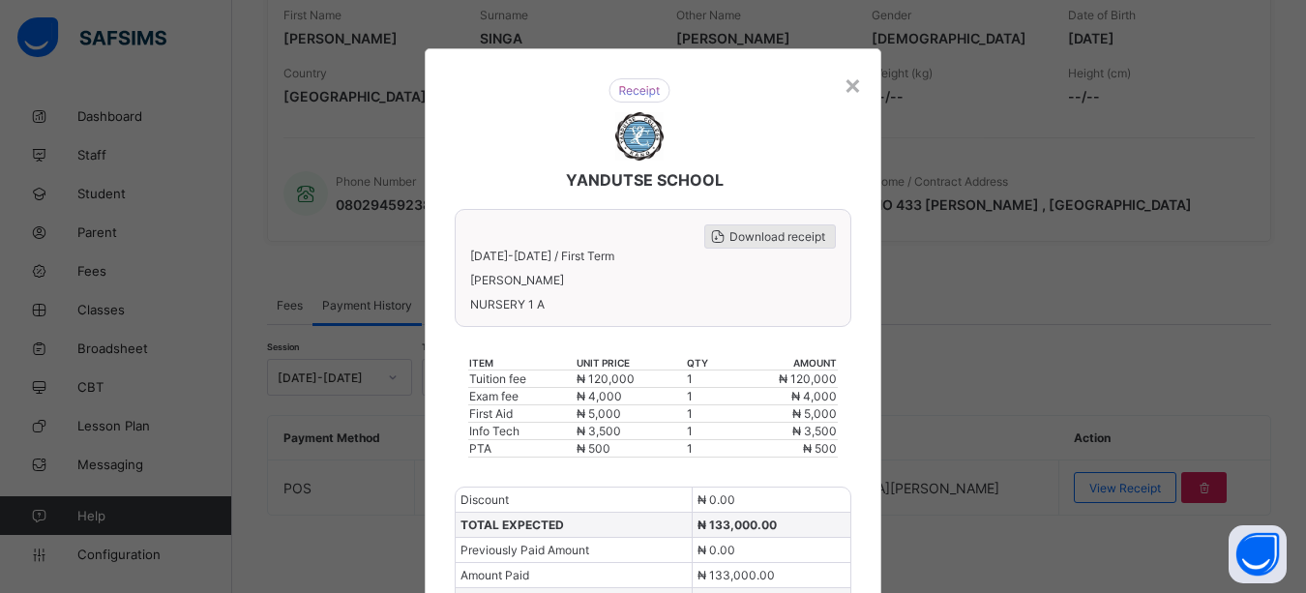
click at [777, 234] on span "Download receipt" at bounding box center [777, 236] width 96 height 15
click at [1133, 209] on div "× YANDUTSE SCHOOL Download receipt [DATE]-[DATE] / First [PERSON_NAME] SINGA NU…" at bounding box center [653, 296] width 1306 height 593
click at [910, 500] on div "× YANDUTSE SCHOOL Download receipt [DATE]-[DATE] / First [PERSON_NAME] SINGA NU…" at bounding box center [653, 296] width 1306 height 593
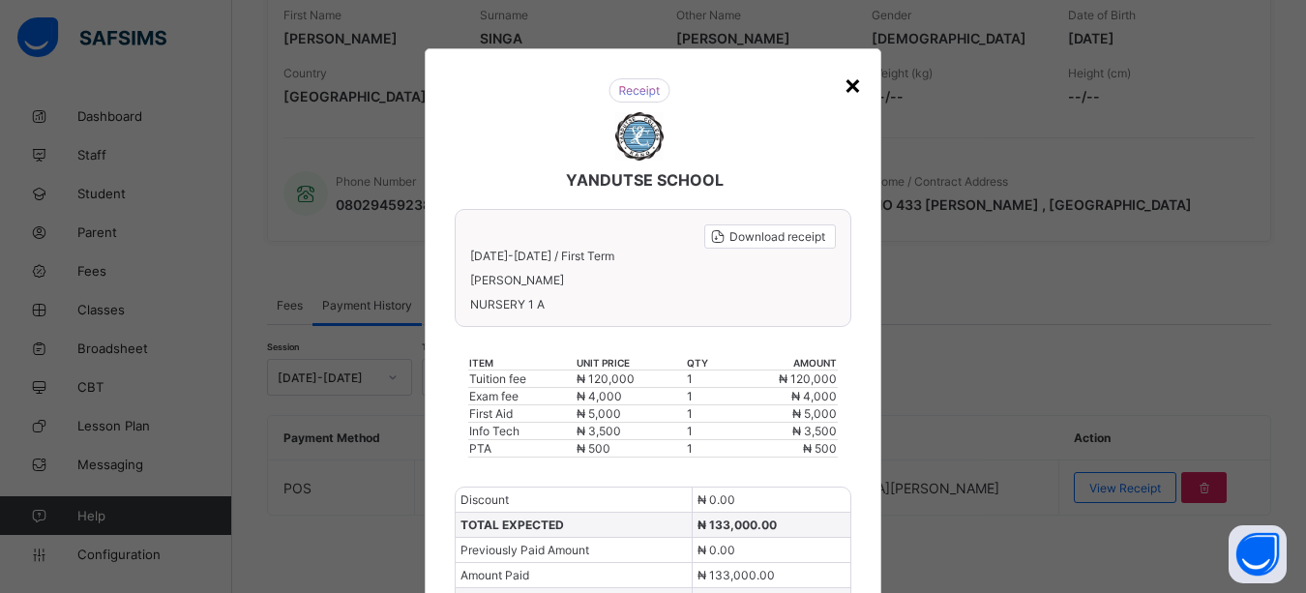
click at [844, 85] on div "×" at bounding box center [853, 84] width 18 height 33
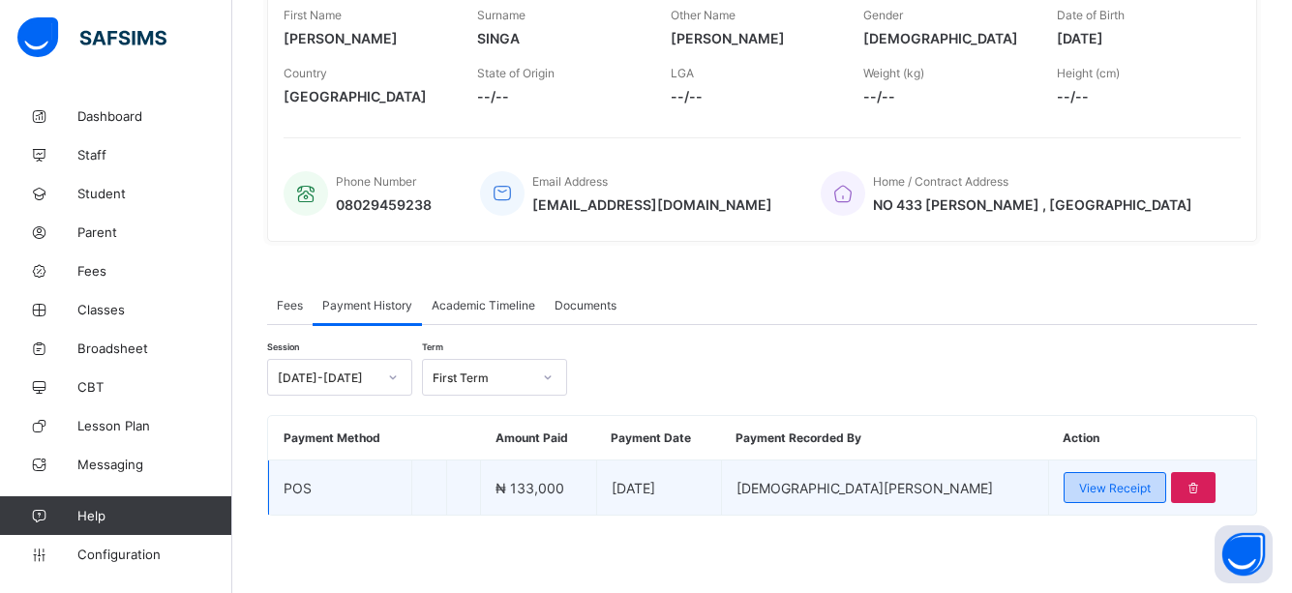
click at [1102, 493] on span "View Receipt" at bounding box center [1115, 488] width 72 height 15
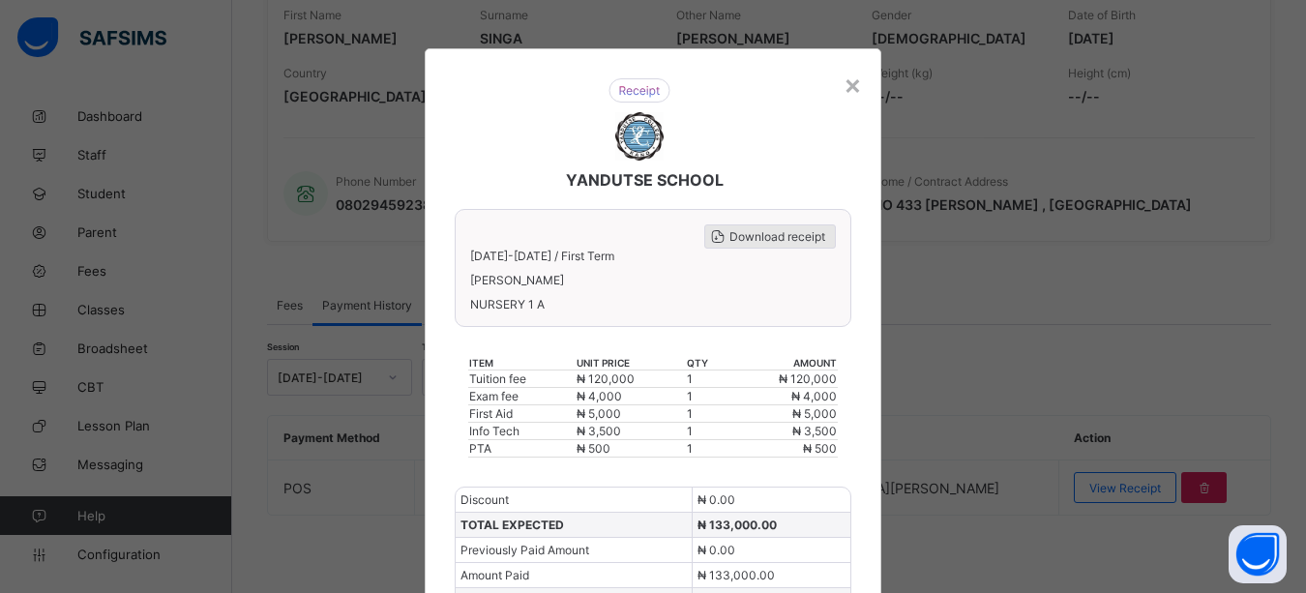
click at [779, 230] on span "Download receipt" at bounding box center [777, 236] width 96 height 15
click at [848, 92] on div "×" at bounding box center [853, 84] width 18 height 33
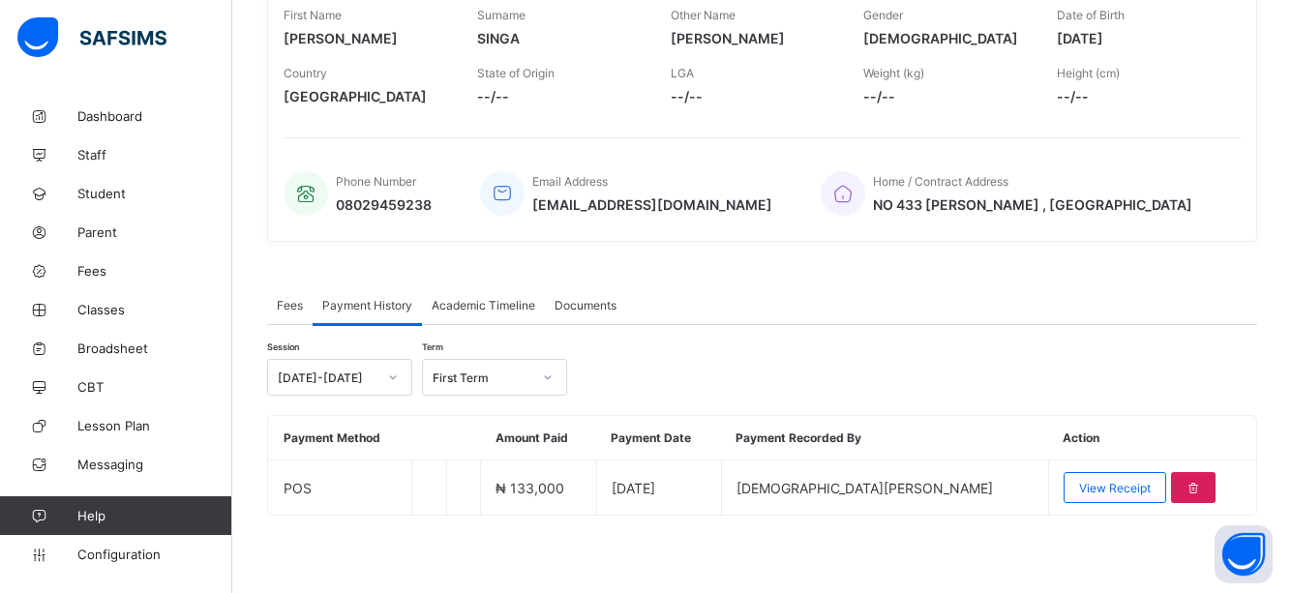
click at [824, 410] on div "Session [DATE]-[DATE] Term First Term Payment Method Amount Paid Payment Date P…" at bounding box center [762, 437] width 990 height 157
click at [112, 269] on span "Fees" at bounding box center [154, 270] width 155 height 15
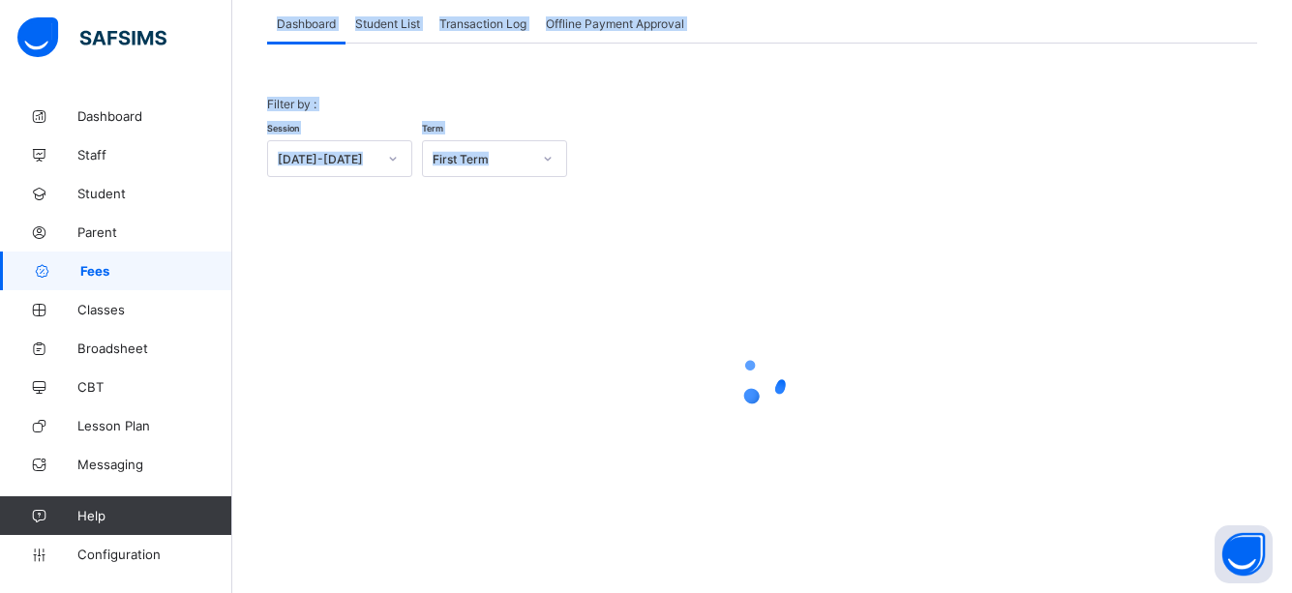
scroll to position [122, 0]
click at [818, 98] on div "Filter by : Session [DATE]-[DATE] Term First Term" at bounding box center [762, 136] width 990 height 119
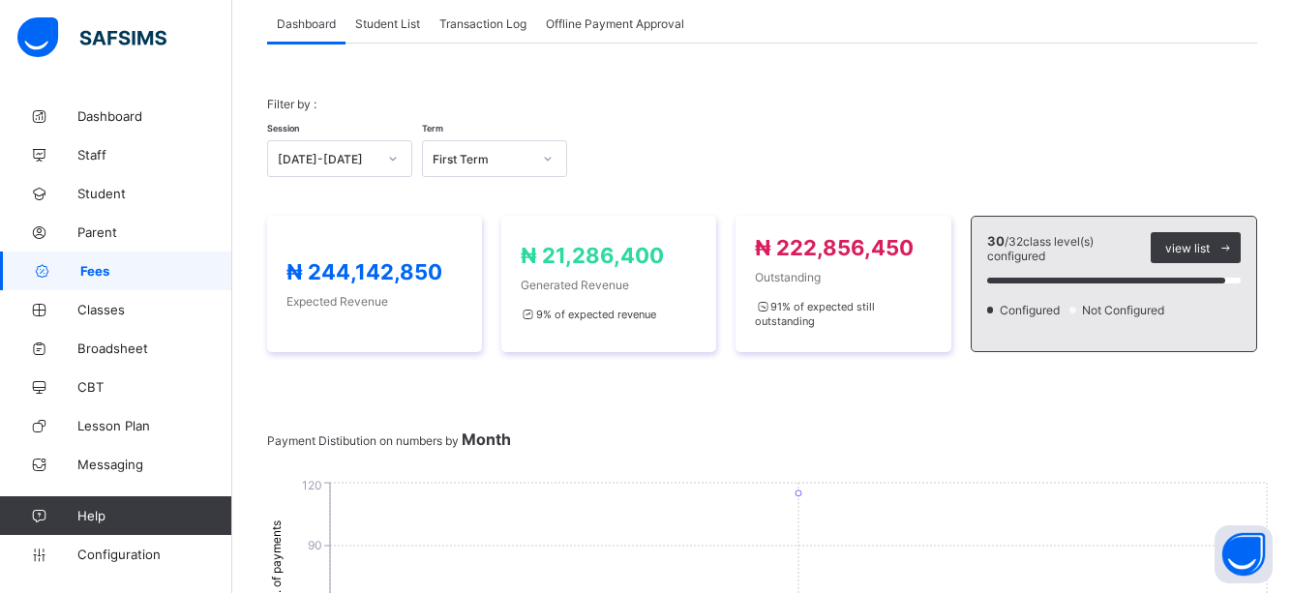
drag, startPoint x: 414, startPoint y: 26, endPoint x: 392, endPoint y: 23, distance: 22.4
click at [414, 26] on span "Student List" at bounding box center [387, 23] width 65 height 15
click at [392, 23] on span "Student List" at bounding box center [387, 23] width 65 height 15
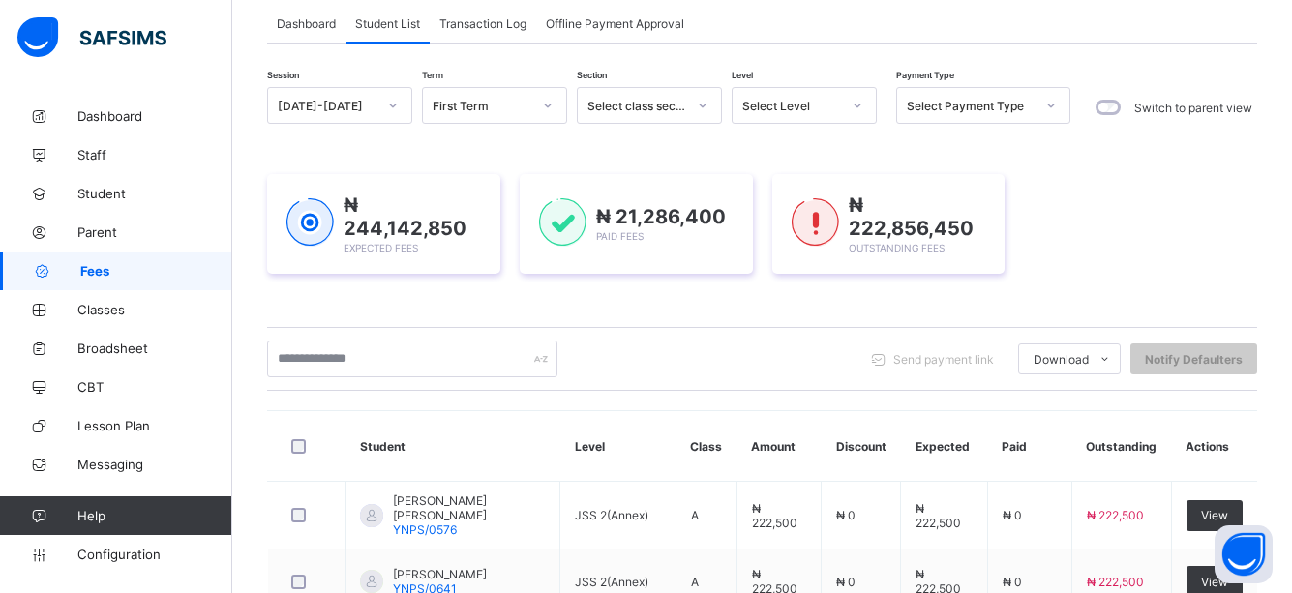
click at [665, 350] on div "Send payment link Download Students Payment Students Payment Status Student Ite…" at bounding box center [762, 359] width 990 height 37
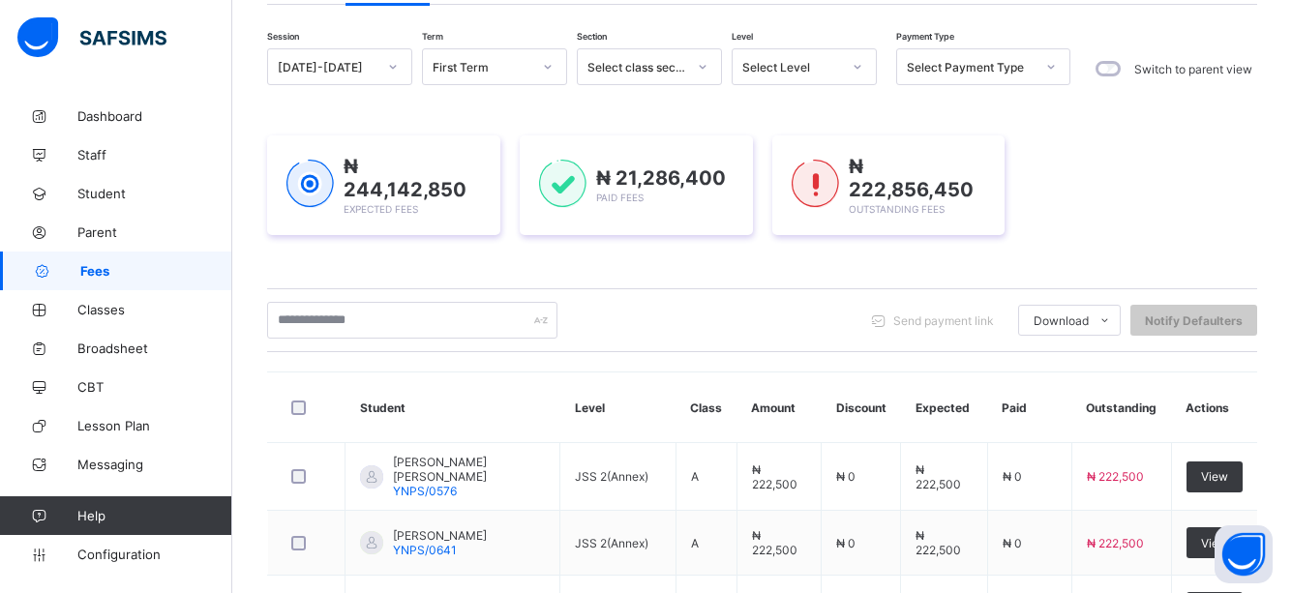
click at [643, 318] on div "Send payment link Download Students Payment Students Payment Status Student Ite…" at bounding box center [762, 320] width 990 height 37
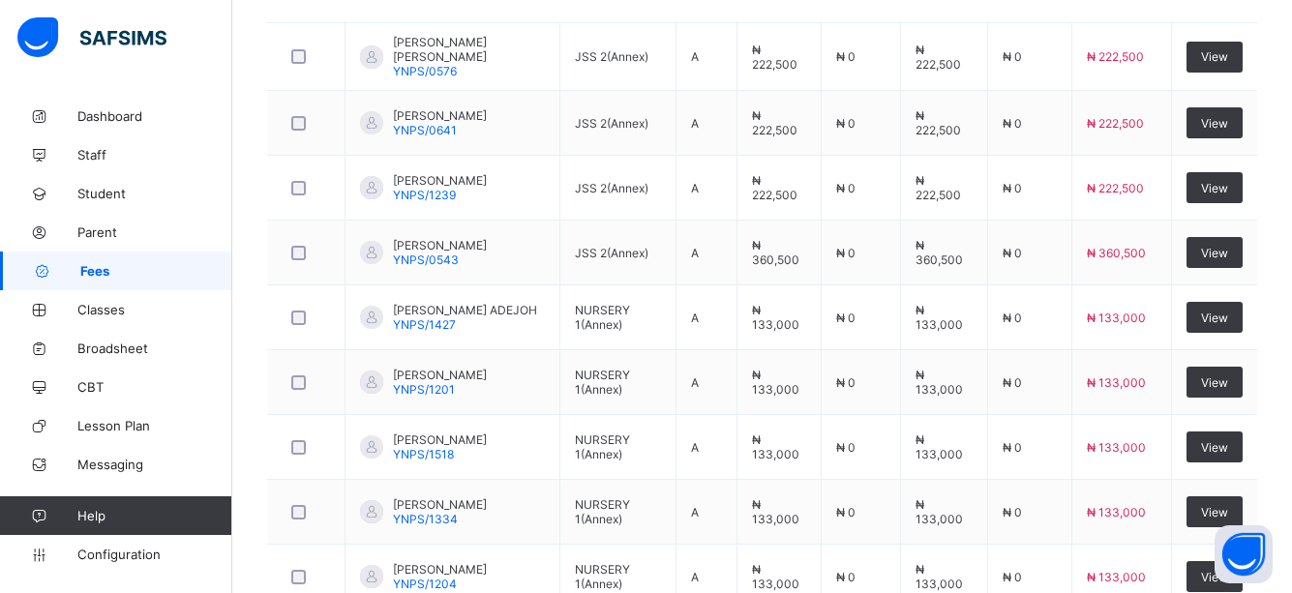
scroll to position [784, 0]
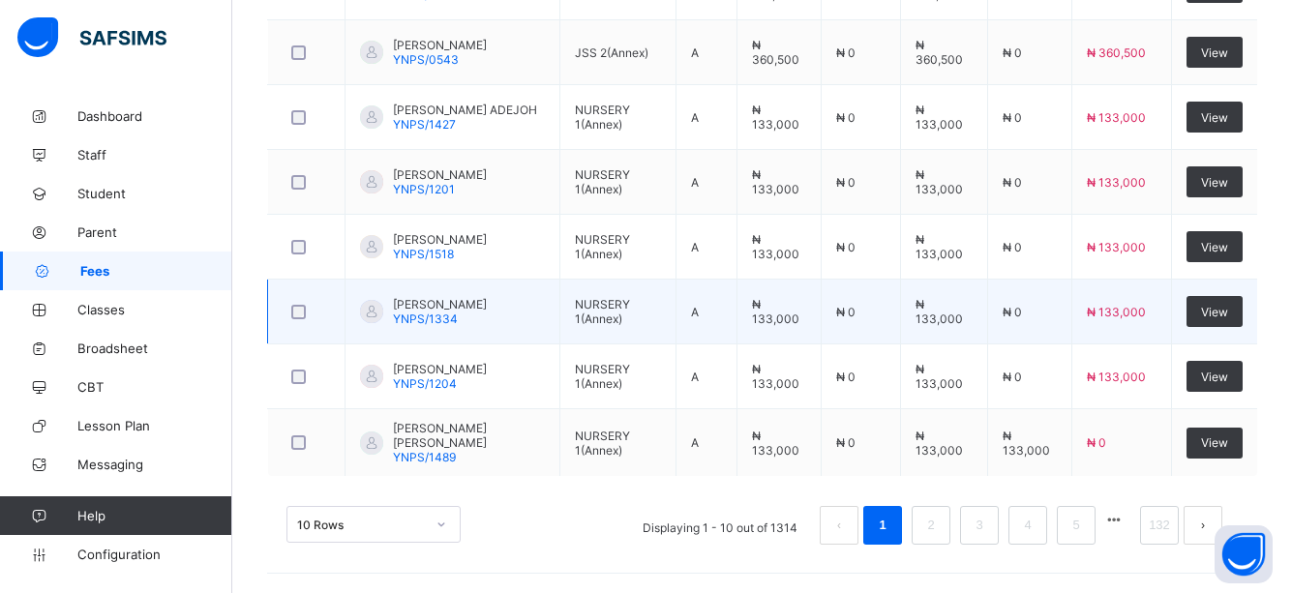
click at [643, 318] on td "NURSERY 1(Annex)" at bounding box center [617, 312] width 115 height 65
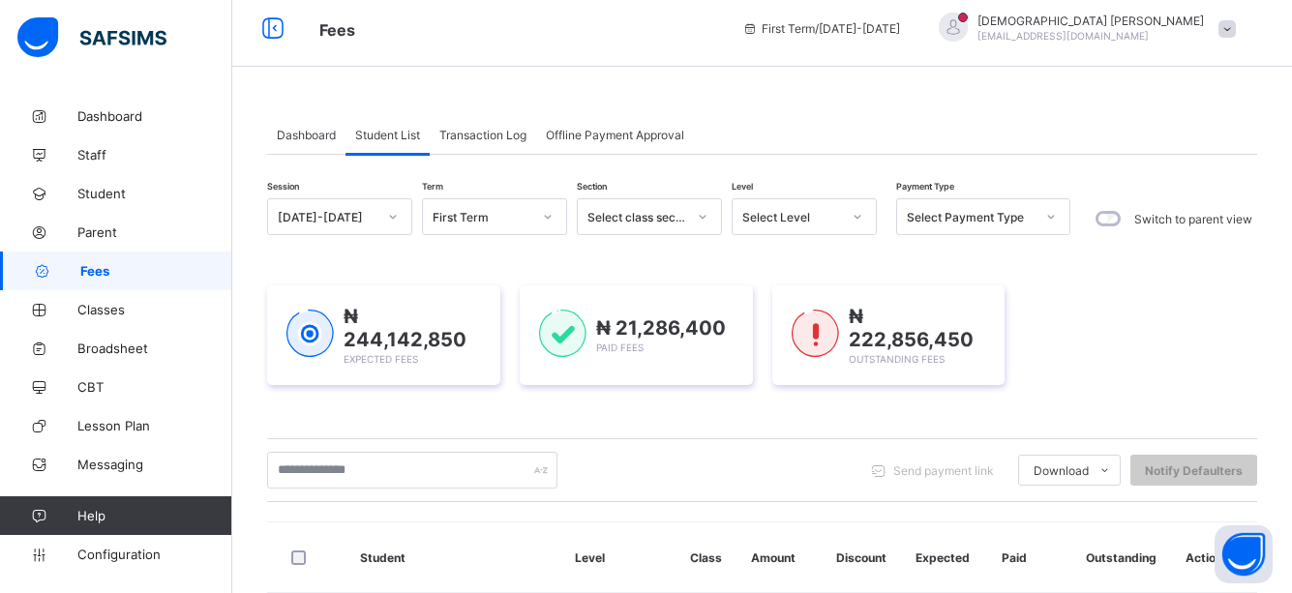
scroll to position [0, 0]
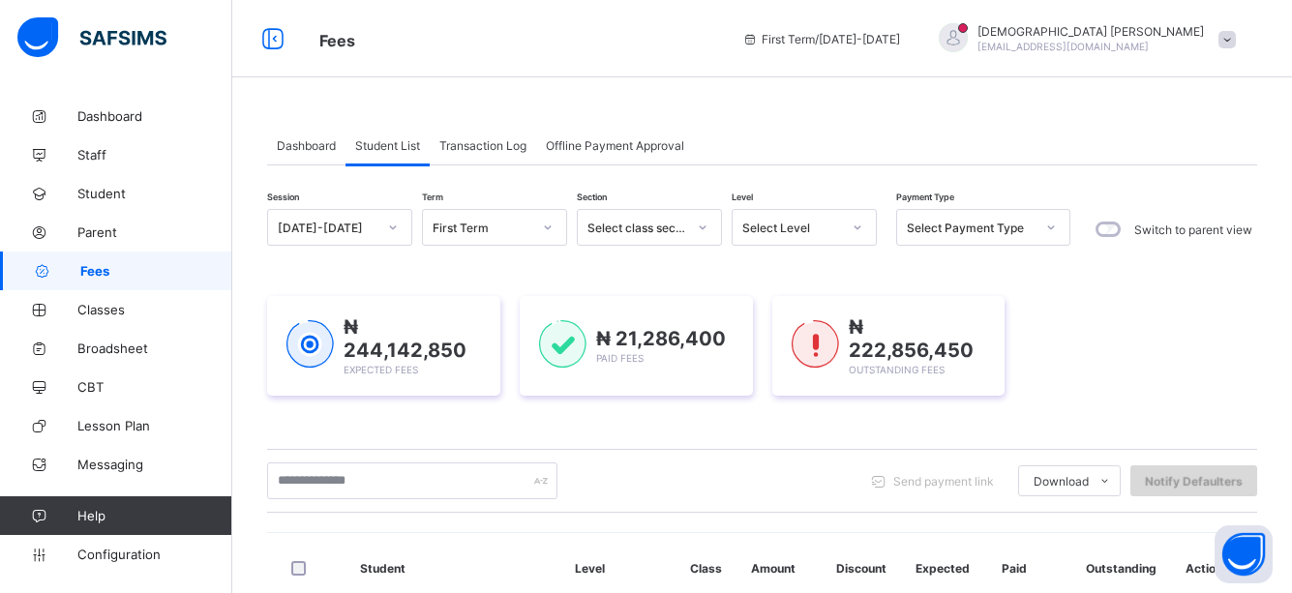
click at [703, 457] on div "Send payment link Download Students Payment Students Payment Status Student Ite…" at bounding box center [762, 481] width 990 height 64
click at [1080, 370] on div "₦ 244,142,850 Expected Fees ₦ 21,286,400 Paid Fees ₦ 222,856,450 Outstanding Fe…" at bounding box center [762, 346] width 990 height 100
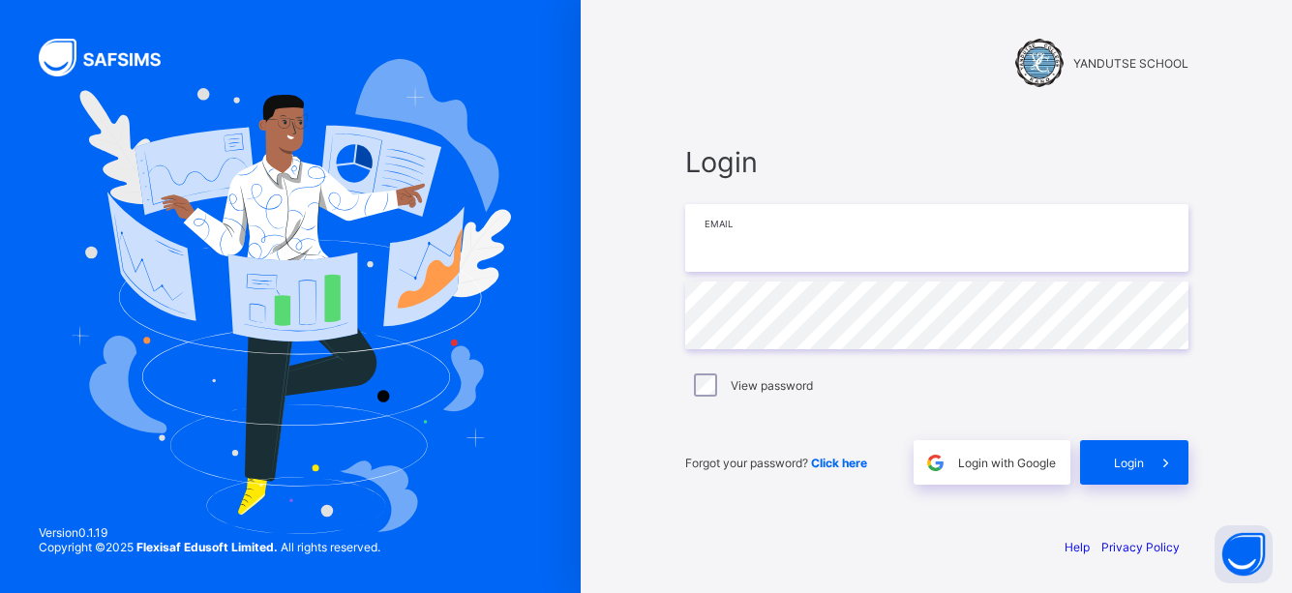
type input "**********"
